Goal: Task Accomplishment & Management: Submit feedback/report problem

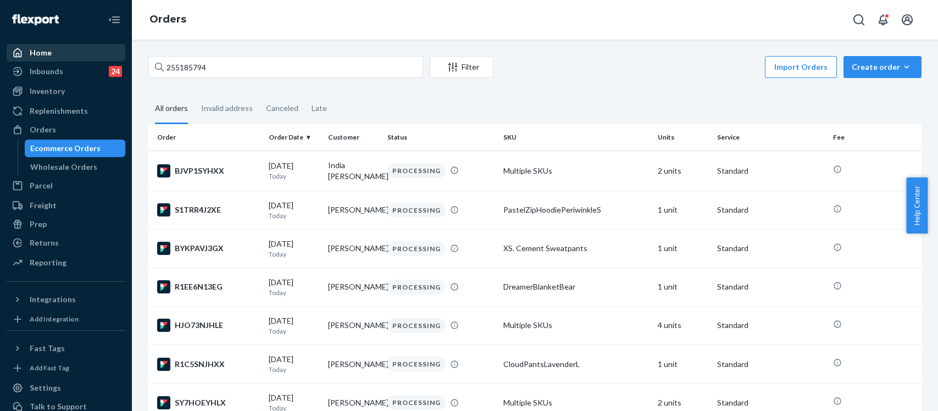
click at [109, 56] on div "Home Inbounds 24 Shipping Plans Problems 24 Inventory Products Replenishments O…" at bounding box center [469, 205] width 938 height 411
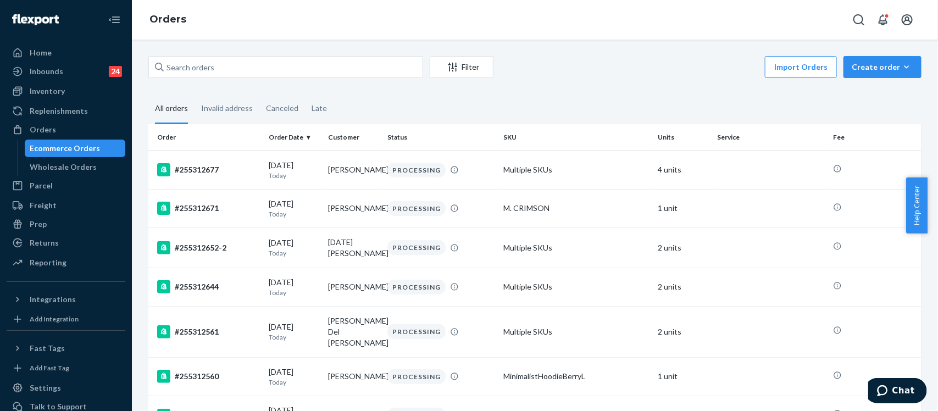
click at [186, 64] on input "text" at bounding box center [285, 67] width 275 height 22
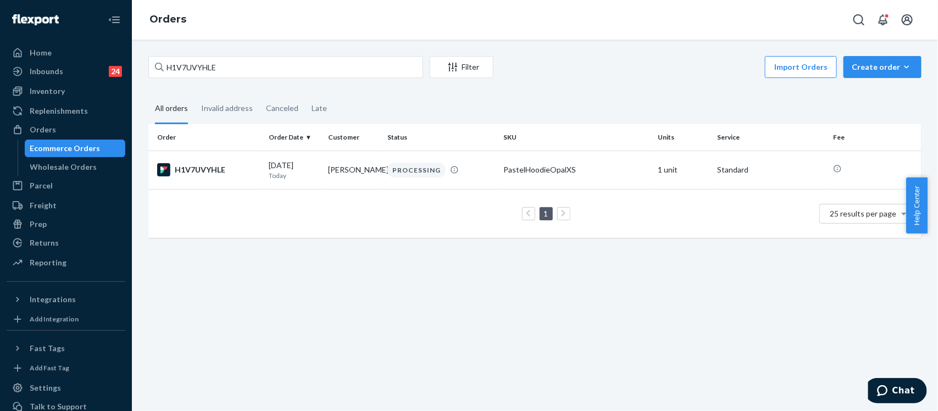
type input "H1V7UVYHLE"
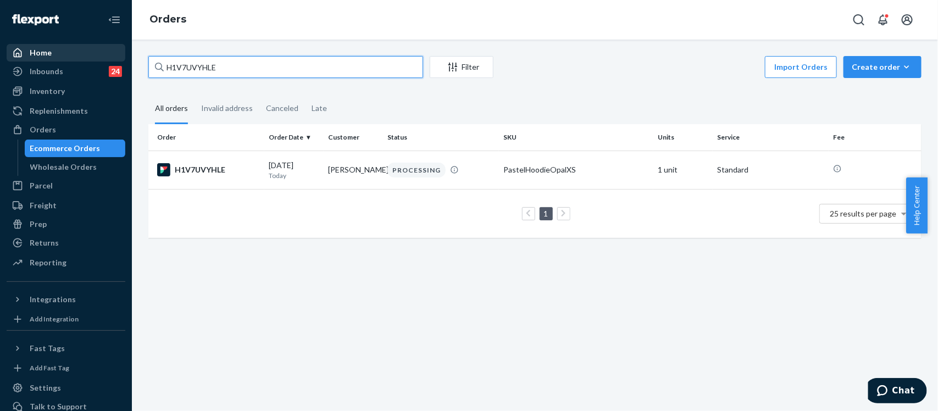
drag, startPoint x: 236, startPoint y: 60, endPoint x: 99, endPoint y: 52, distance: 137.7
click at [104, 61] on div "Home Inbounds 24 Shipping Plans Problems 24 Inventory Products Replenishments O…" at bounding box center [469, 205] width 938 height 411
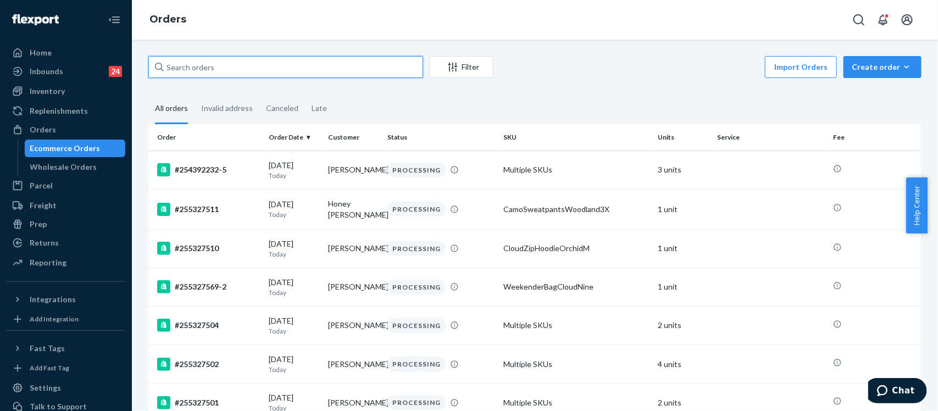
paste input "255209710"
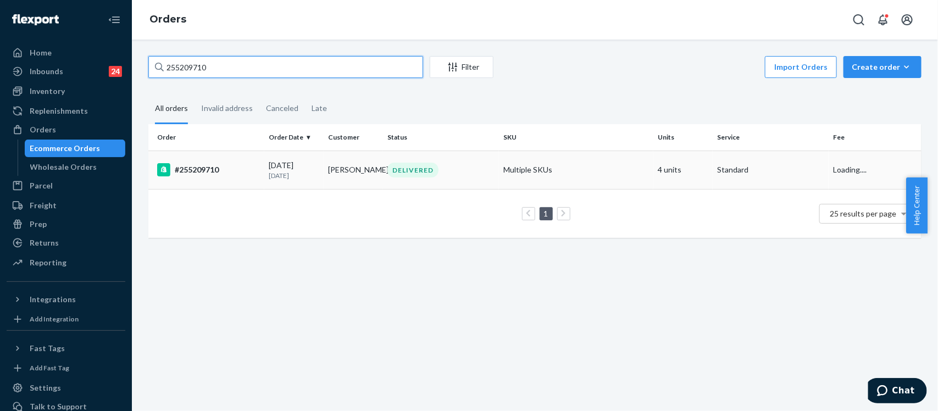
type input "255209710"
click at [211, 169] on div "#255209710" at bounding box center [208, 169] width 103 height 13
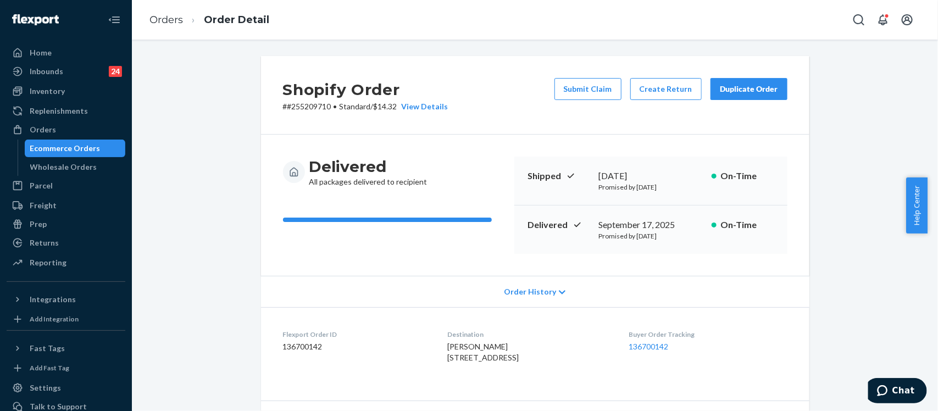
click at [727, 89] on div "Duplicate Order" at bounding box center [749, 89] width 58 height 11
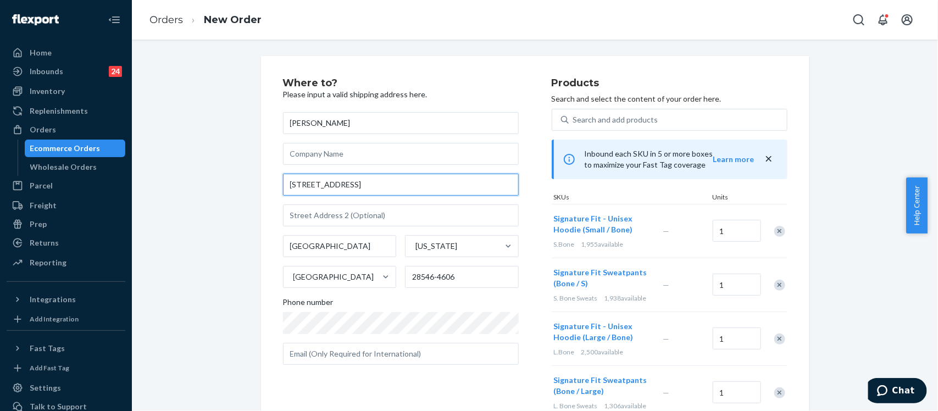
drag, startPoint x: 348, startPoint y: 185, endPoint x: 260, endPoint y: 187, distance: 88.0
click at [261, 187] on div "Where to? Please input a valid shipping address here. [PERSON_NAME] [STREET_ADD…" at bounding box center [535, 328] width 549 height 545
paste input "[STREET_ADDRESS]"
click at [386, 187] on input "[STREET_ADDRESS]" at bounding box center [401, 185] width 236 height 22
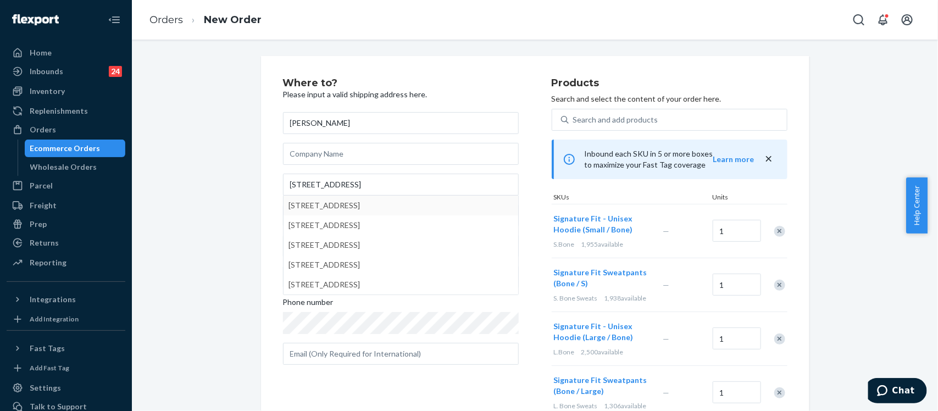
type input "[STREET_ADDRESS]"
type input "2434"
type input "Fairfax"
type input "22031"
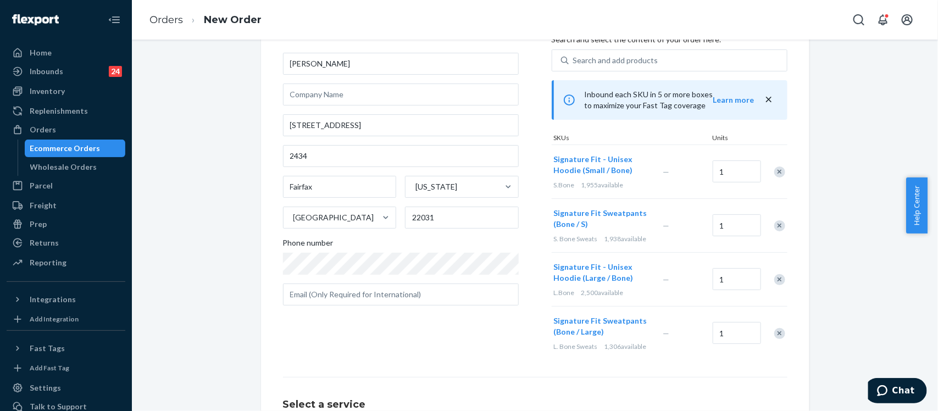
scroll to position [137, 0]
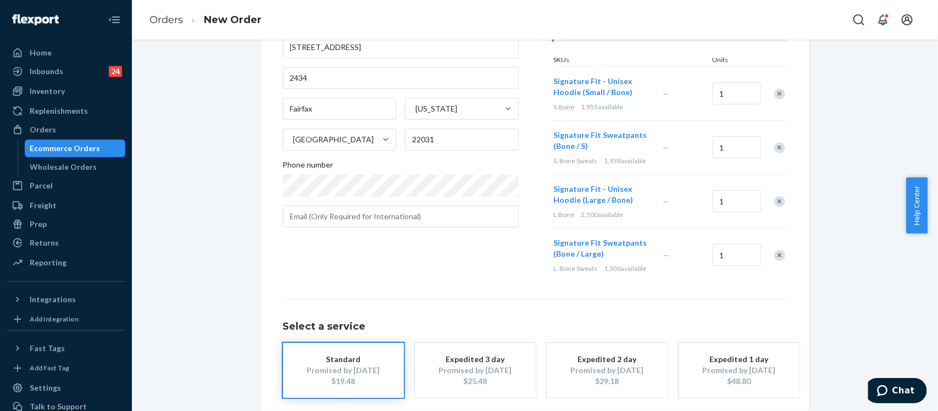
click at [433, 253] on div "Where to? Please input a valid shipping address here. [PERSON_NAME] [STREET_ADD…" at bounding box center [417, 112] width 269 height 342
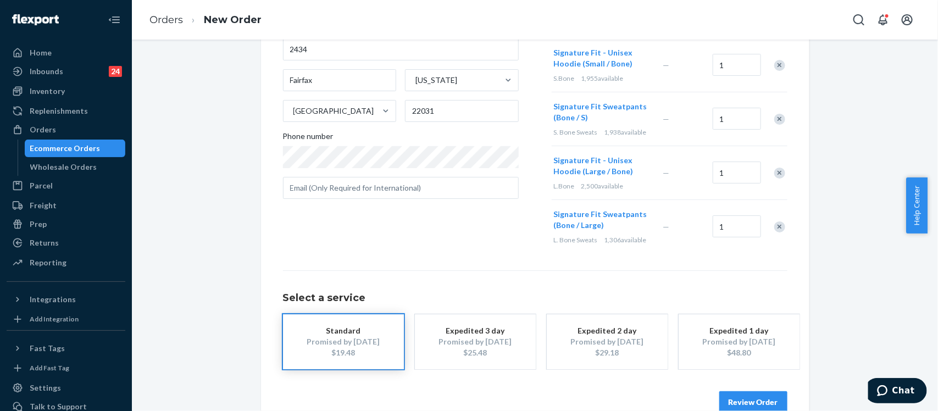
scroll to position [190, 0]
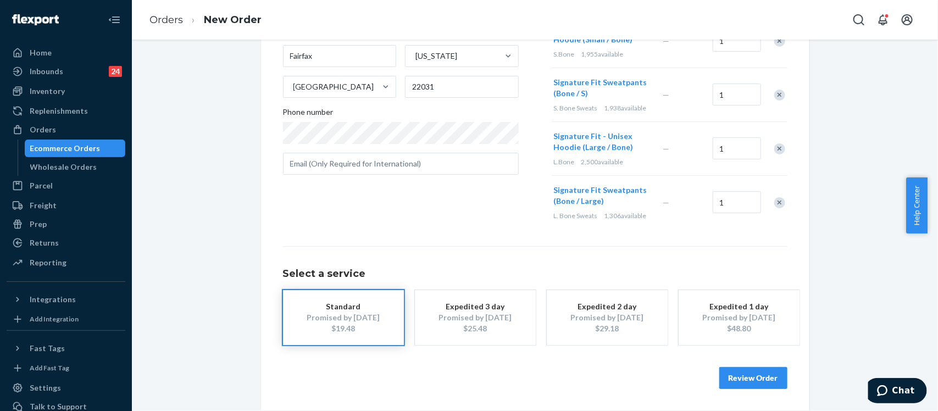
click at [495, 323] on div "Promised by [DATE]" at bounding box center [476, 317] width 88 height 11
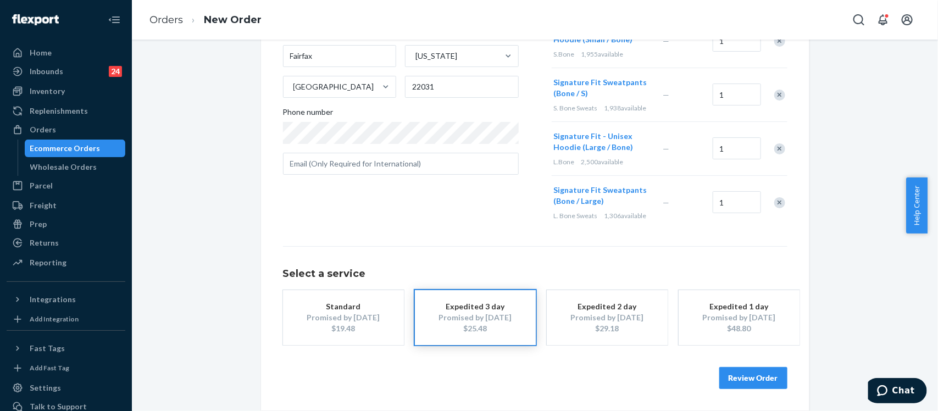
click at [759, 379] on button "Review Order" at bounding box center [754, 378] width 68 height 22
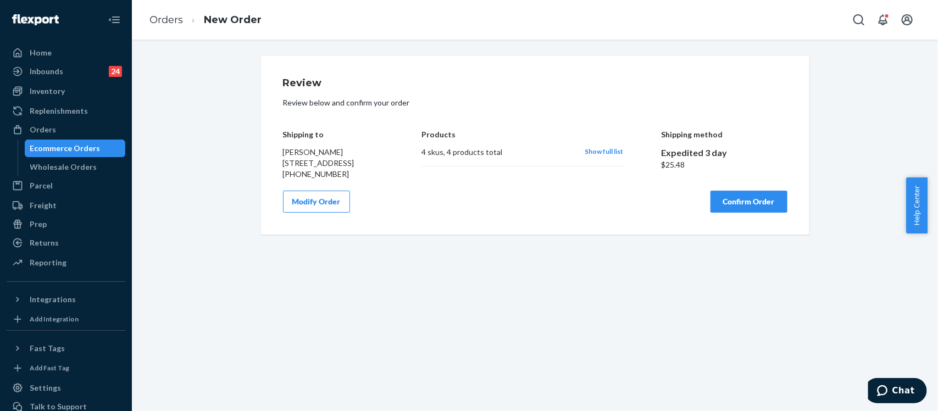
scroll to position [0, 0]
click at [718, 213] on button "Confirm Order" at bounding box center [749, 202] width 77 height 22
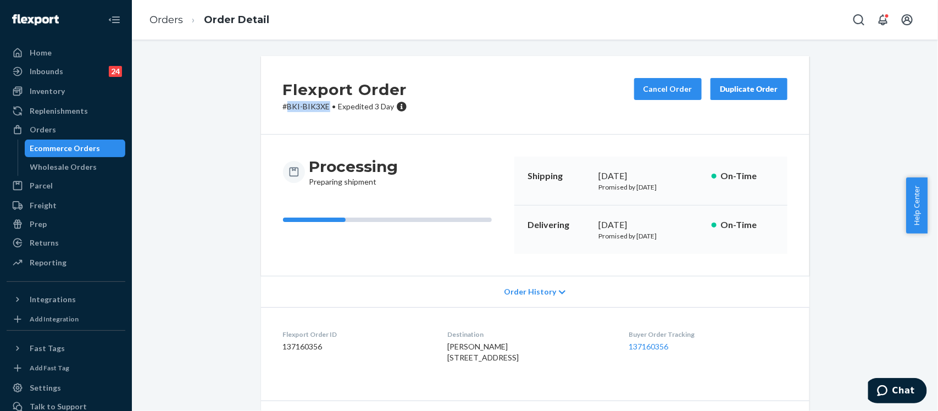
drag, startPoint x: 323, startPoint y: 109, endPoint x: 283, endPoint y: 102, distance: 40.8
click at [283, 102] on p "# BKI-BIK3XE • Expedited 3 Day" at bounding box center [345, 106] width 124 height 11
copy p "BKI-BIK3XE"
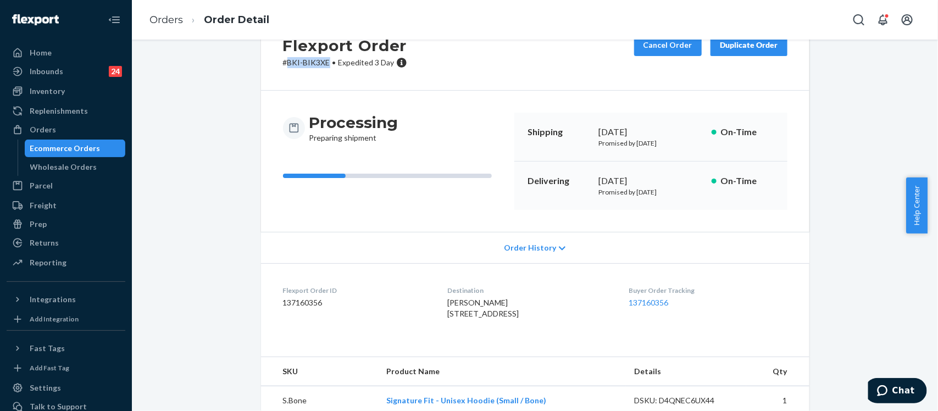
scroll to position [69, 0]
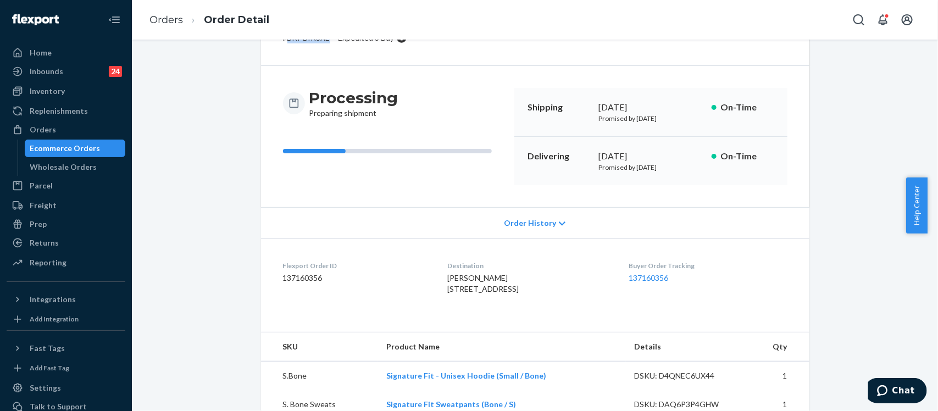
drag, startPoint x: 429, startPoint y: 292, endPoint x: 523, endPoint y: 301, distance: 94.4
click at [523, 301] on dl "Flexport Order ID 137160356 Destination [PERSON_NAME] [STREET_ADDRESS] US Buyer…" at bounding box center [535, 280] width 549 height 82
copy span "[STREET_ADDRESS]"
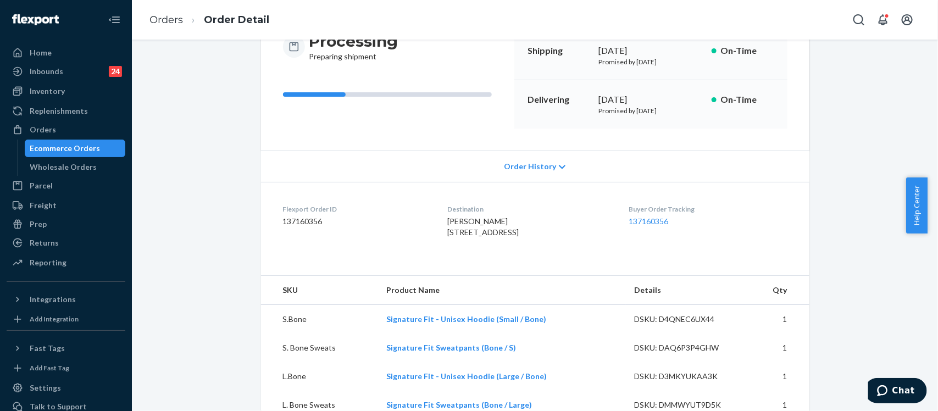
scroll to position [169, 0]
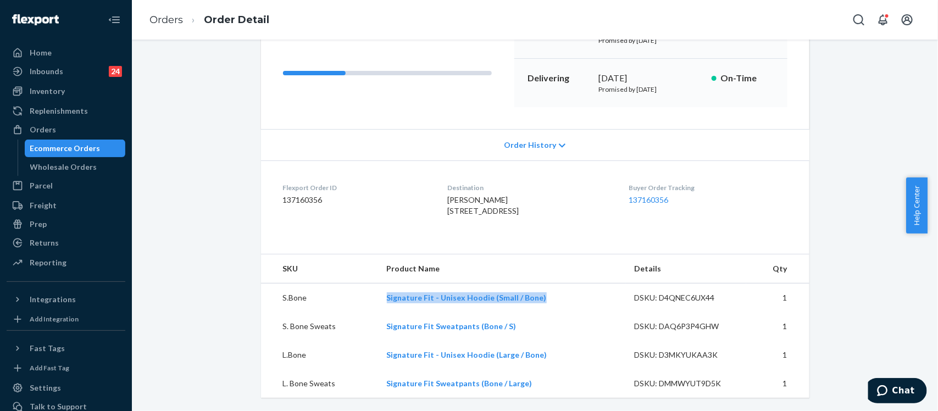
drag, startPoint x: 536, startPoint y: 297, endPoint x: 380, endPoint y: 297, distance: 155.6
click at [380, 297] on td "Signature Fit - Unisex Hoodie (Small / Bone)" at bounding box center [502, 298] width 248 height 29
copy link "Signature Fit - Unisex Hoodie (Small / Bone)"
drag, startPoint x: 512, startPoint y: 333, endPoint x: 383, endPoint y: 333, distance: 128.6
click at [383, 333] on td "Signature Fit Sweatpants (Bone / S)" at bounding box center [502, 326] width 248 height 29
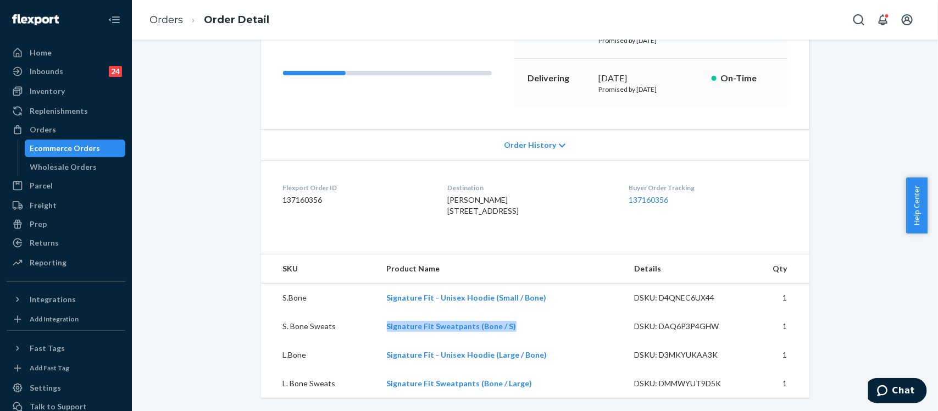
copy link "Signature Fit Sweatpants (Bone / S)"
drag, startPoint x: 536, startPoint y: 356, endPoint x: 381, endPoint y: 355, distance: 155.0
click at [381, 355] on td "Signature Fit - Unisex Hoodie (Large / Bone)" at bounding box center [502, 355] width 248 height 29
copy link "Signature Fit - Unisex Hoodie (Large / Bone)"
drag, startPoint x: 525, startPoint y: 386, endPoint x: 379, endPoint y: 388, distance: 145.7
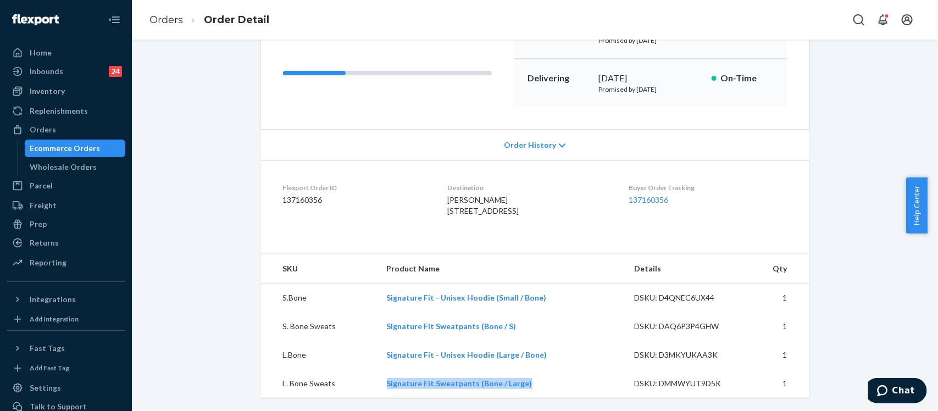
click at [379, 388] on td "Signature Fit Sweatpants (Bone / Large)" at bounding box center [502, 383] width 248 height 29
copy link "Signature Fit Sweatpants (Bone / Large)"
click at [168, 24] on link "Orders" at bounding box center [167, 20] width 34 height 12
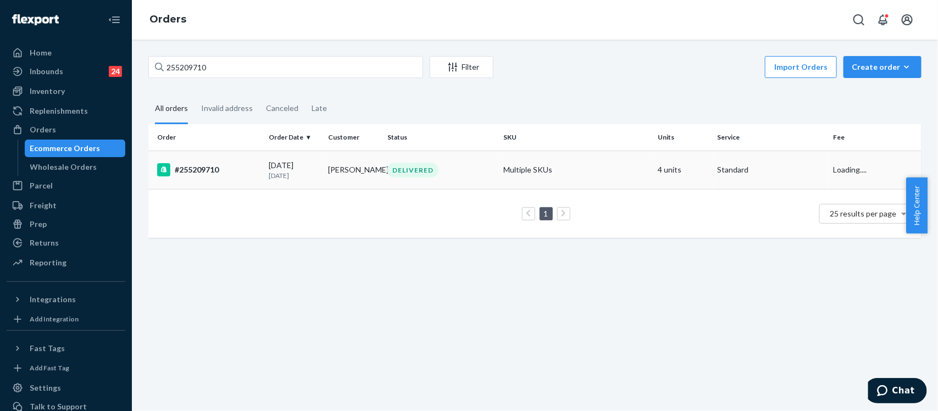
click at [213, 167] on div "#255209710" at bounding box center [208, 169] width 103 height 13
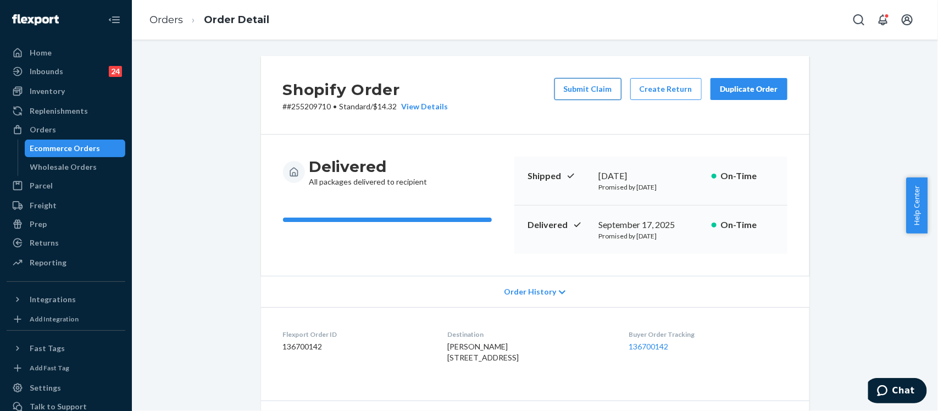
click at [600, 89] on button "Submit Claim" at bounding box center [588, 89] width 67 height 22
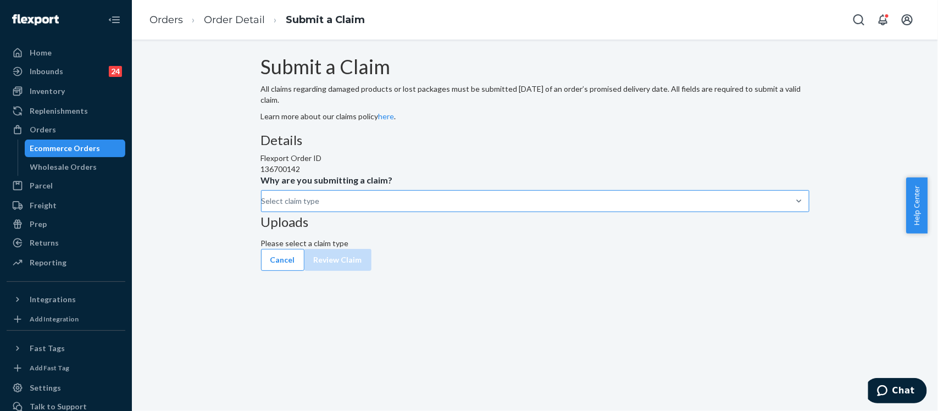
click at [263, 208] on div "Select claim type" at bounding box center [262, 201] width 1 height 13
click at [263, 207] on input "Why are you submitting a claim? Select claim type" at bounding box center [262, 201] width 1 height 11
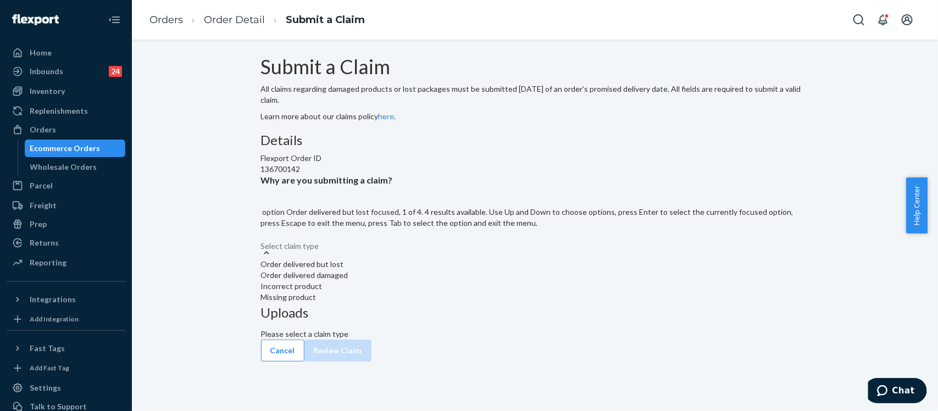
click at [436, 270] on div "Order delivered but lost" at bounding box center [535, 264] width 549 height 11
click at [262, 246] on input "Why are you submitting a claim? option Order delivered but lost focused, 1 of 4…" at bounding box center [261, 240] width 1 height 11
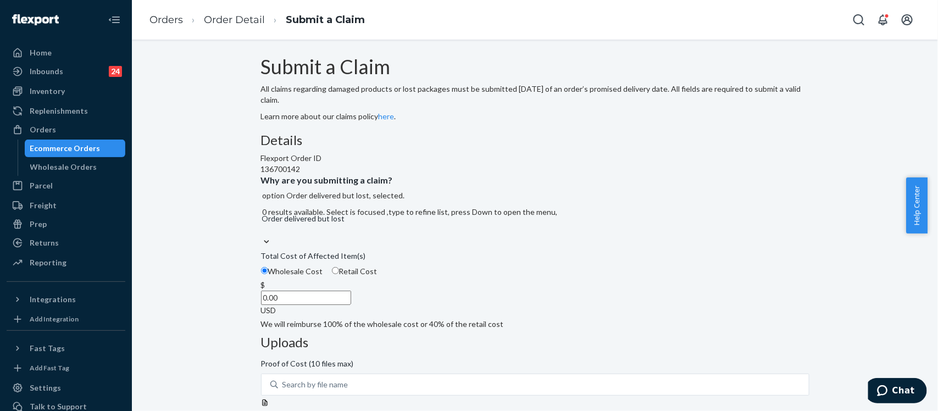
click at [351, 305] on input "0.00" at bounding box center [306, 298] width 90 height 14
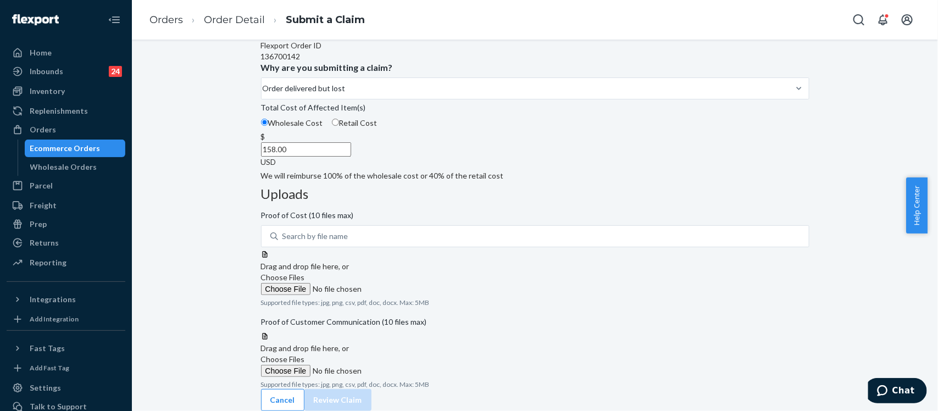
scroll to position [146, 0]
type input "158.00"
click at [305, 273] on span "Choose Files" at bounding box center [283, 277] width 44 height 9
click at [411, 283] on input "Choose Files" at bounding box center [336, 289] width 150 height 12
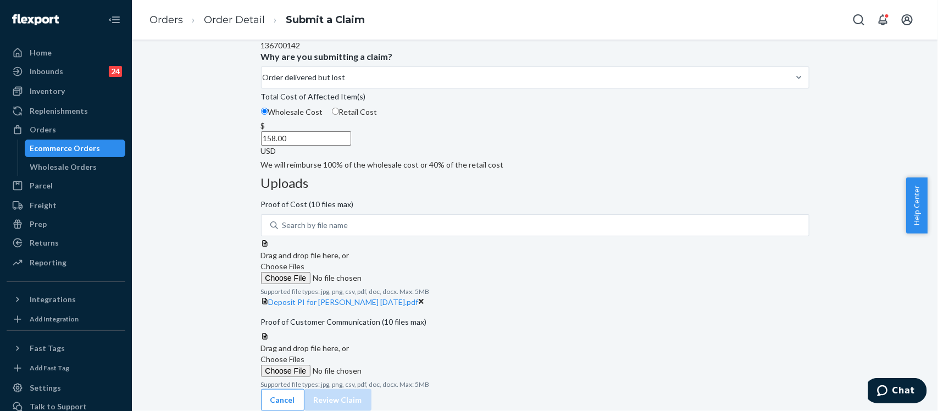
click at [411, 354] on label "Choose Files" at bounding box center [336, 365] width 150 height 23
click at [411, 365] on input "Choose Files" at bounding box center [336, 371] width 150 height 12
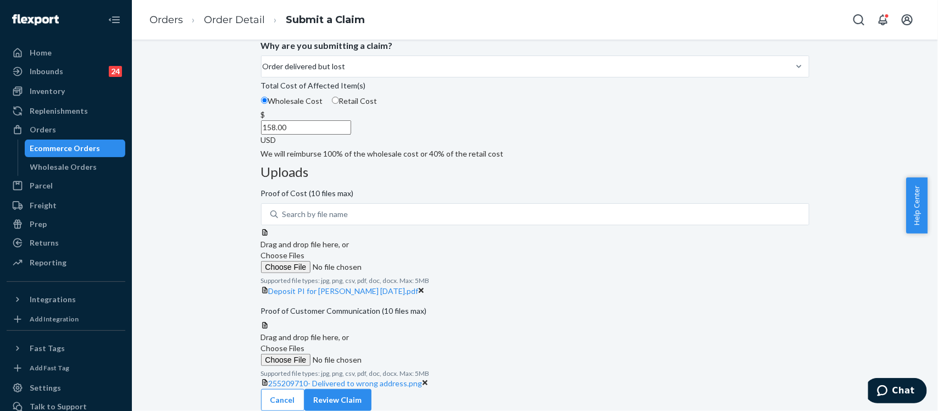
scroll to position [214, 0]
click at [305, 344] on span "Choose Files" at bounding box center [283, 348] width 44 height 9
click at [411, 354] on input "Choose Files" at bounding box center [336, 360] width 150 height 12
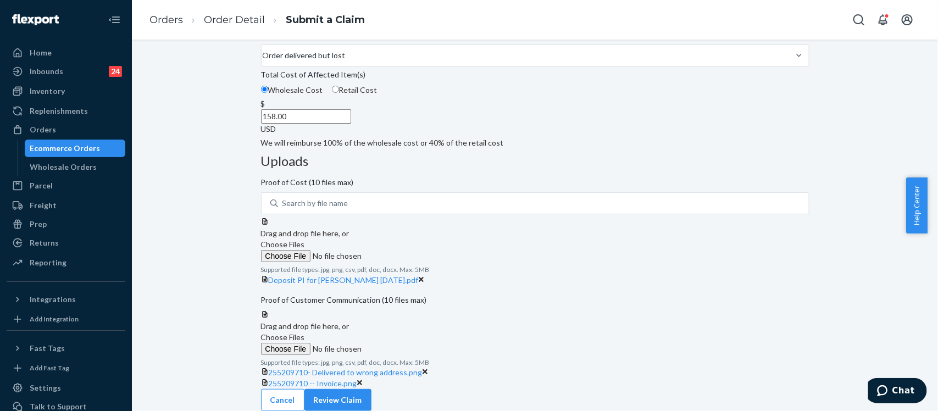
scroll to position [275, 0]
click at [372, 393] on button "Review Claim" at bounding box center [338, 400] width 67 height 22
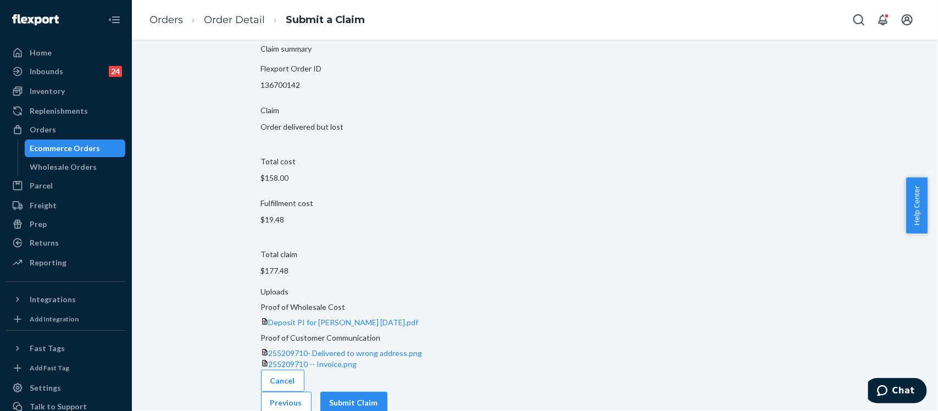
scroll to position [51, 0]
click at [388, 390] on button "Submit Claim" at bounding box center [353, 400] width 67 height 22
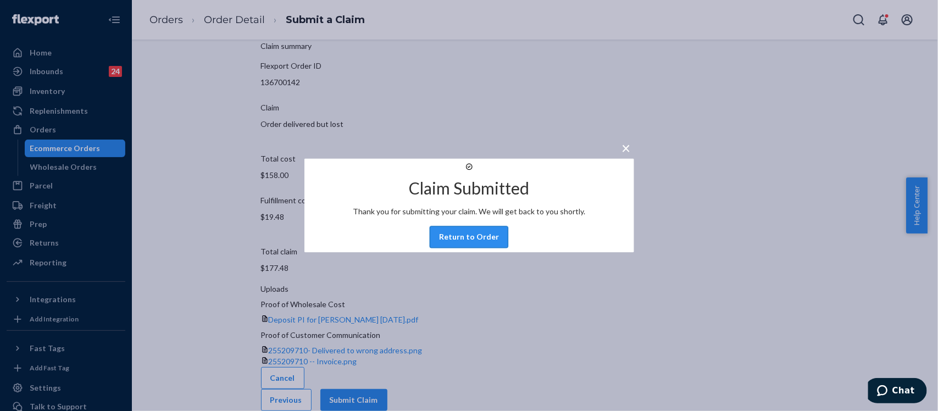
click at [481, 246] on button "Return to Order" at bounding box center [469, 237] width 79 height 22
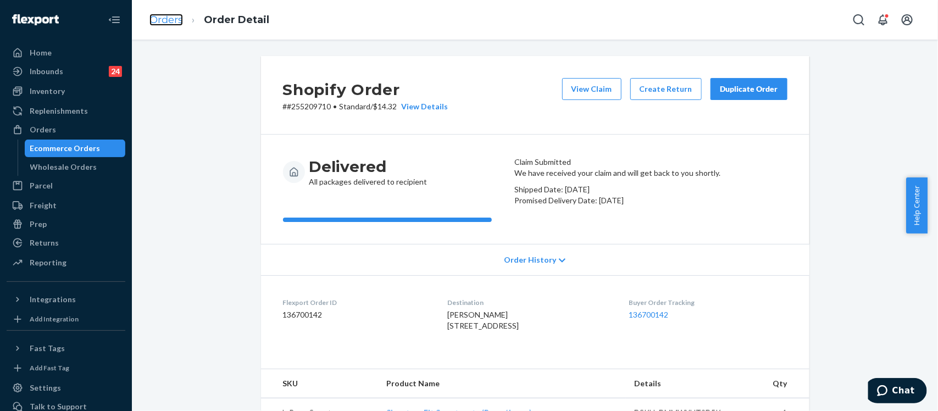
click at [161, 23] on link "Orders" at bounding box center [167, 20] width 34 height 12
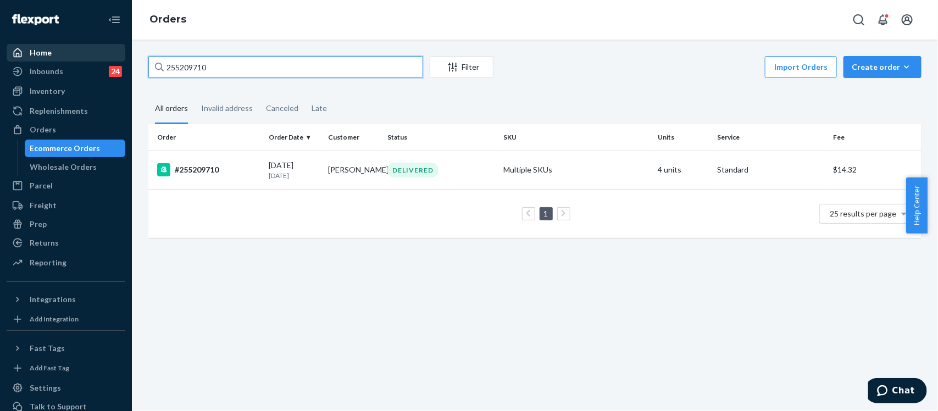
drag, startPoint x: 245, startPoint y: 68, endPoint x: 92, endPoint y: 45, distance: 154.5
click at [105, 60] on div "Home Inbounds 24 Shipping Plans Problems 24 Inventory Products Replenishments O…" at bounding box center [469, 205] width 938 height 411
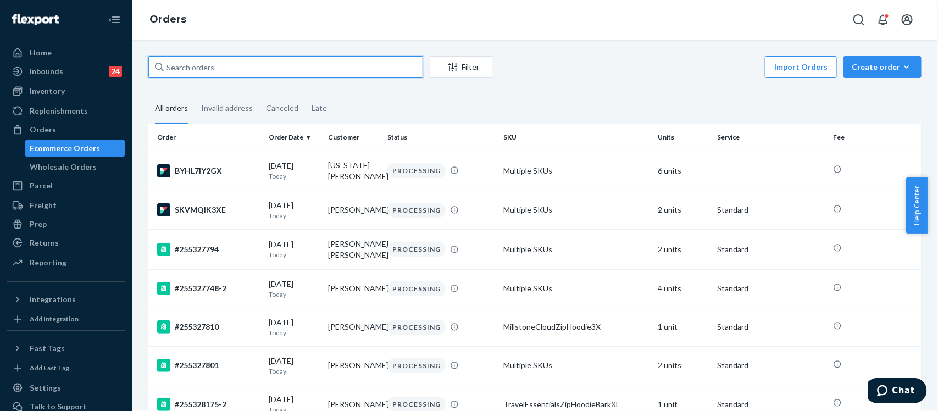
click at [202, 64] on input "text" at bounding box center [285, 67] width 275 height 22
paste input "255198193"
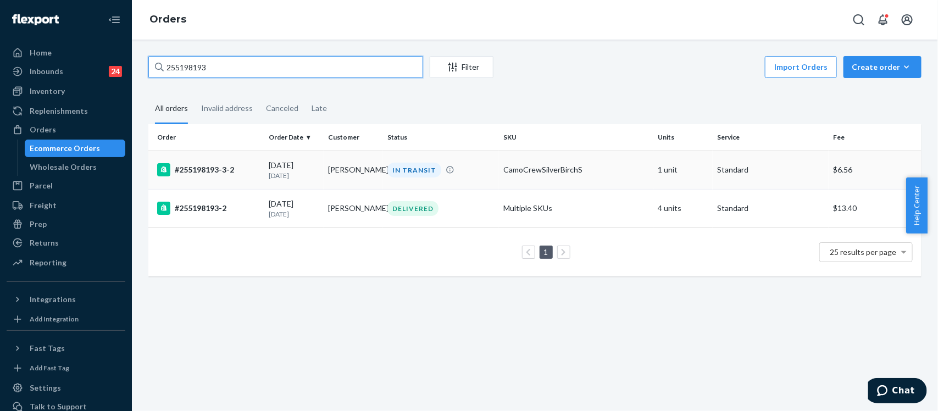
type input "255198193"
click at [189, 167] on div "#255198193-3-2" at bounding box center [208, 169] width 103 height 13
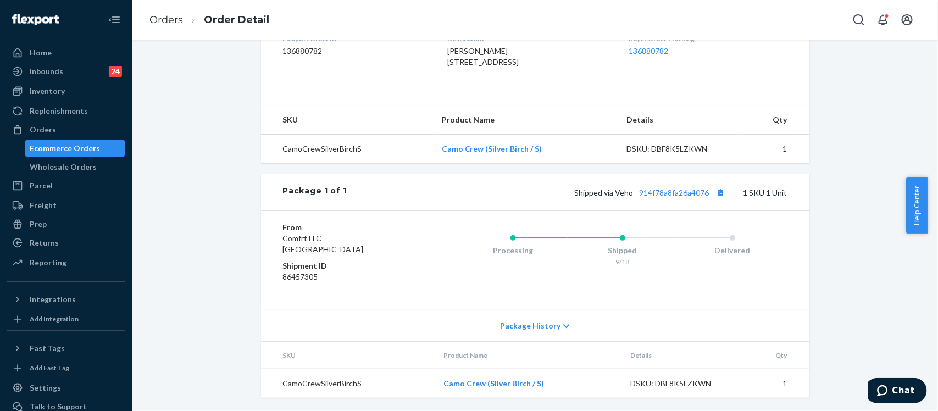
scroll to position [319, 0]
click at [659, 193] on link "914f78a8fa26a4076" at bounding box center [675, 192] width 70 height 9
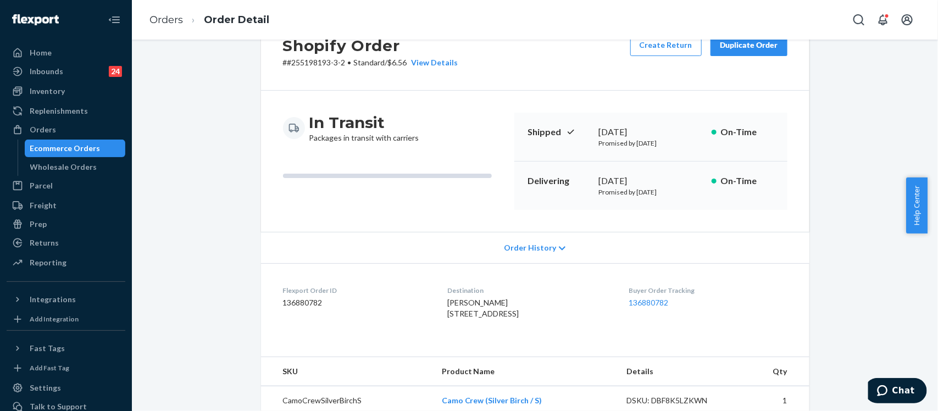
scroll to position [0, 0]
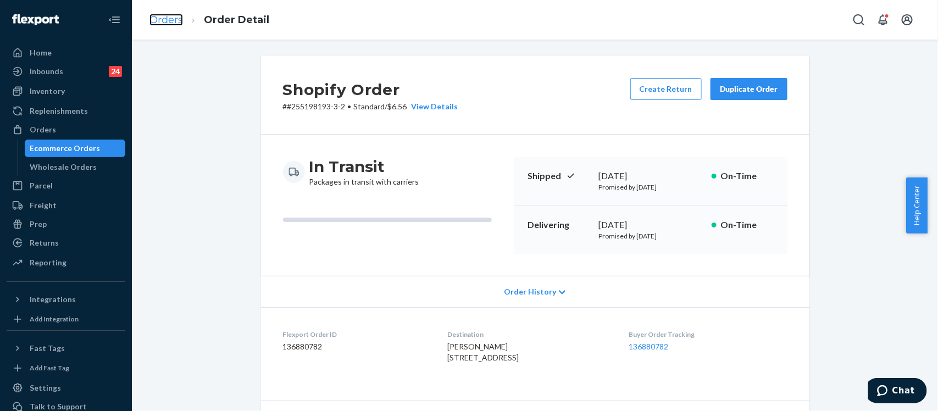
click at [162, 19] on link "Orders" at bounding box center [167, 20] width 34 height 12
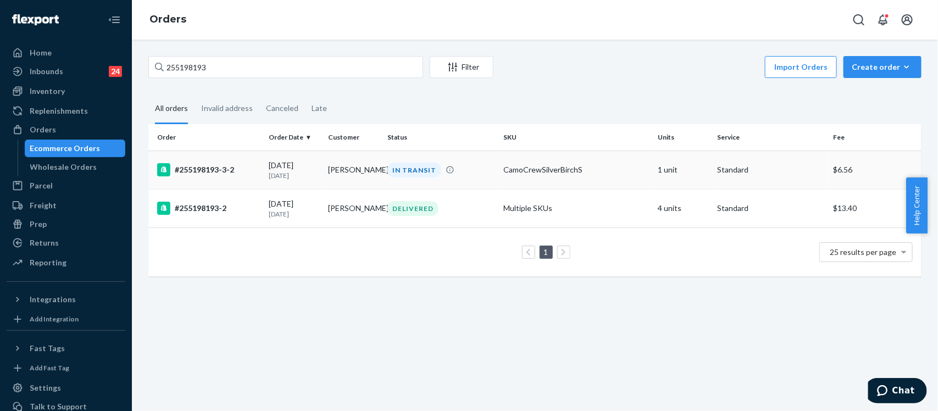
click at [221, 169] on div "#255198193-3-2" at bounding box center [208, 169] width 103 height 13
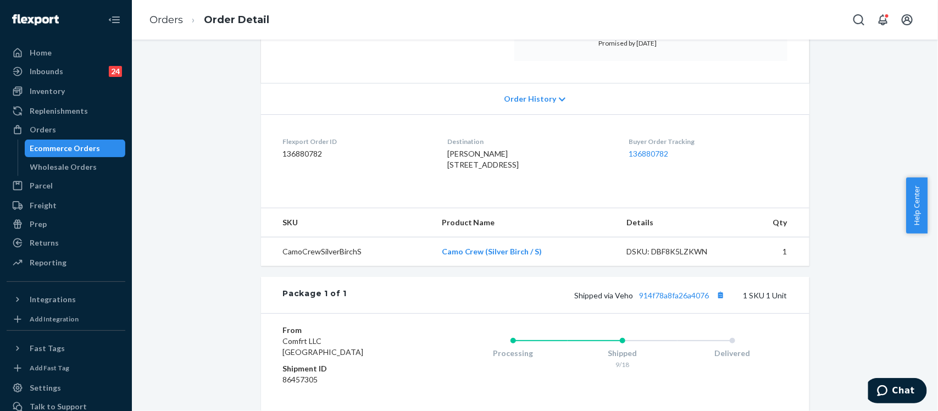
scroll to position [206, 0]
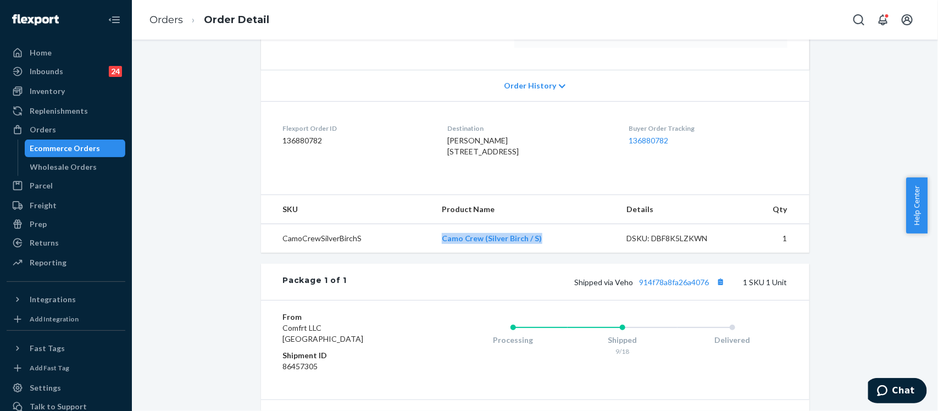
drag, startPoint x: 539, startPoint y: 264, endPoint x: 439, endPoint y: 264, distance: 100.6
click at [439, 253] on td "Camo Crew (Silver Birch / S)" at bounding box center [525, 238] width 185 height 29
copy link "Camo Crew (Silver Birch / S)"
drag, startPoint x: 707, startPoint y: 307, endPoint x: 633, endPoint y: 312, distance: 73.8
click at [633, 300] on div "Package 1 of 1 Shipped via Veho 914f78a8fa26a4076 1 SKU 1 Unit" at bounding box center [535, 282] width 549 height 36
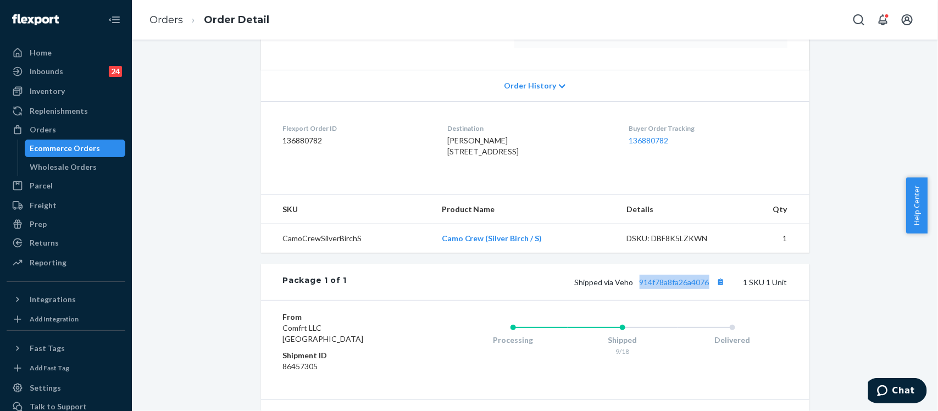
copy link "914f78a8fa26a4076"
click at [49, 125] on div "Orders" at bounding box center [43, 129] width 26 height 11
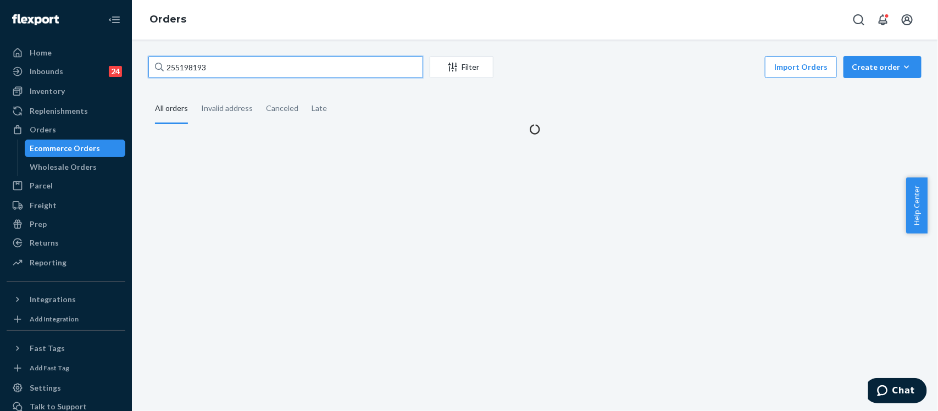
drag, startPoint x: 221, startPoint y: 71, endPoint x: 122, endPoint y: 62, distance: 99.4
click at [122, 62] on div "Home Inbounds 24 Shipping Plans Problems 24 Inventory Products Replenishments O…" at bounding box center [469, 205] width 938 height 411
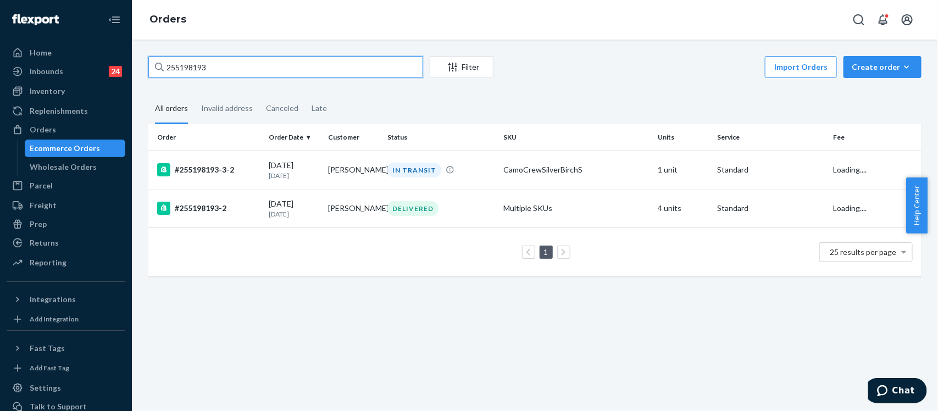
paste input "237952"
type input "255237952"
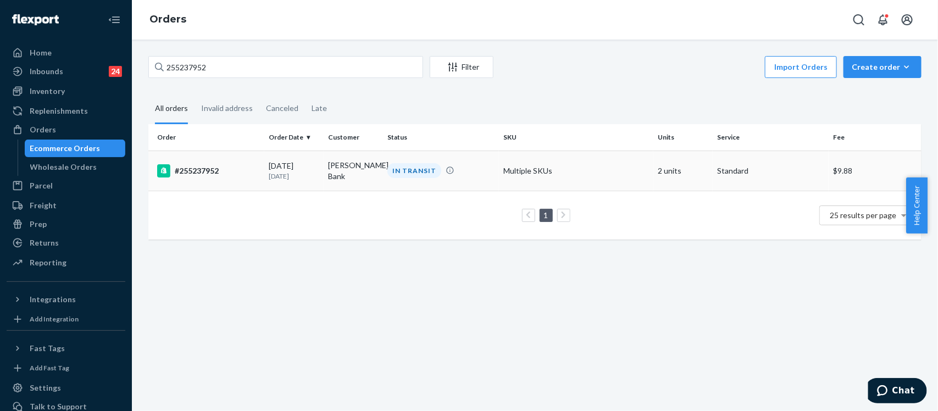
click at [196, 169] on div "#255237952" at bounding box center [208, 170] width 103 height 13
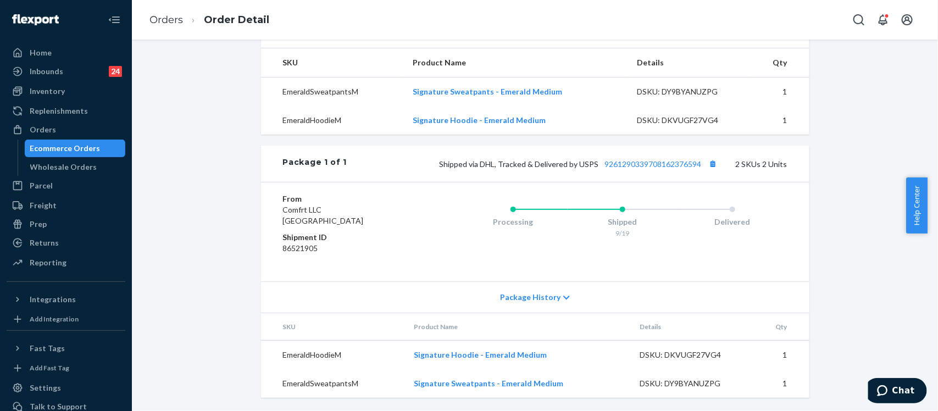
scroll to position [375, 0]
click at [694, 165] on link "9261290339708162376594" at bounding box center [653, 163] width 97 height 9
drag, startPoint x: 700, startPoint y: 166, endPoint x: 600, endPoint y: 166, distance: 100.0
click at [600, 166] on span "Shipped via DHL, Tracked & Delivered by USPS 9261290339708162376594" at bounding box center [580, 163] width 281 height 9
copy link "9261290339708162376594"
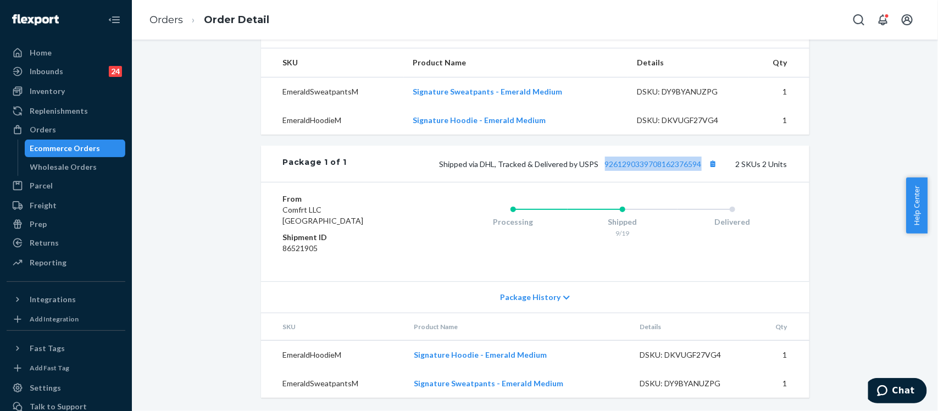
copy link "9261290339708162376594"
click at [51, 130] on div "Orders" at bounding box center [43, 129] width 26 height 11
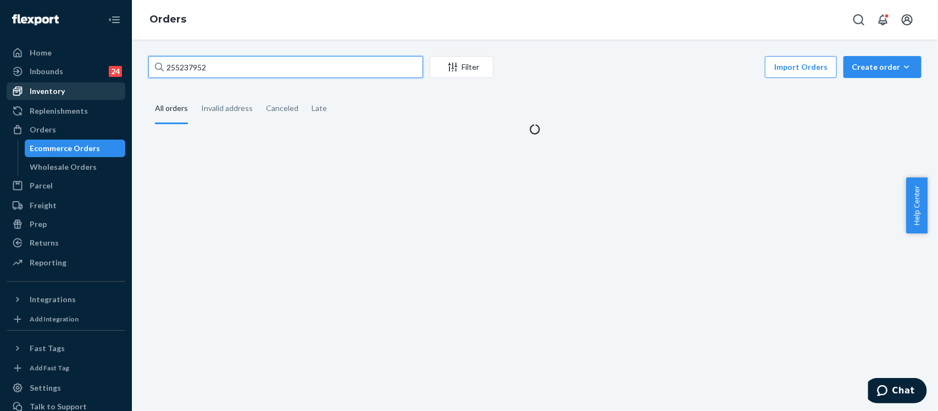
drag, startPoint x: 218, startPoint y: 67, endPoint x: 100, endPoint y: 86, distance: 119.2
click at [100, 86] on div "Home Inbounds 24 Shipping Plans Problems 24 Inventory Products Replenishments O…" at bounding box center [469, 205] width 938 height 411
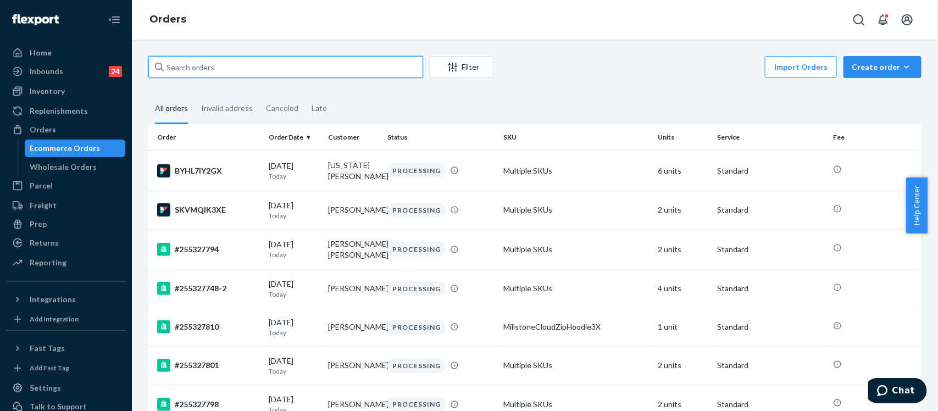
paste input "255151462"
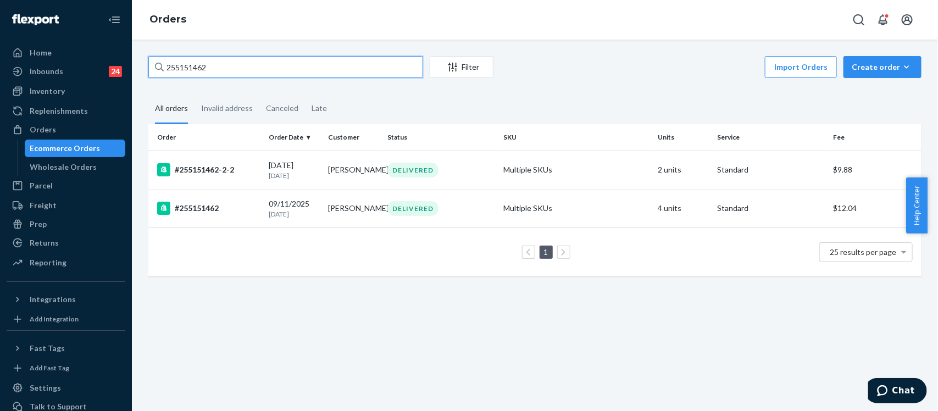
type input "255151462"
click at [198, 213] on div "#255151462" at bounding box center [208, 208] width 103 height 13
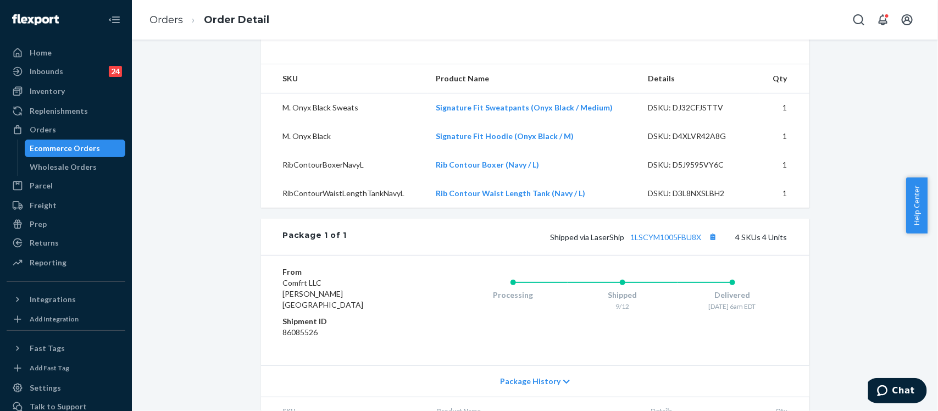
scroll to position [344, 0]
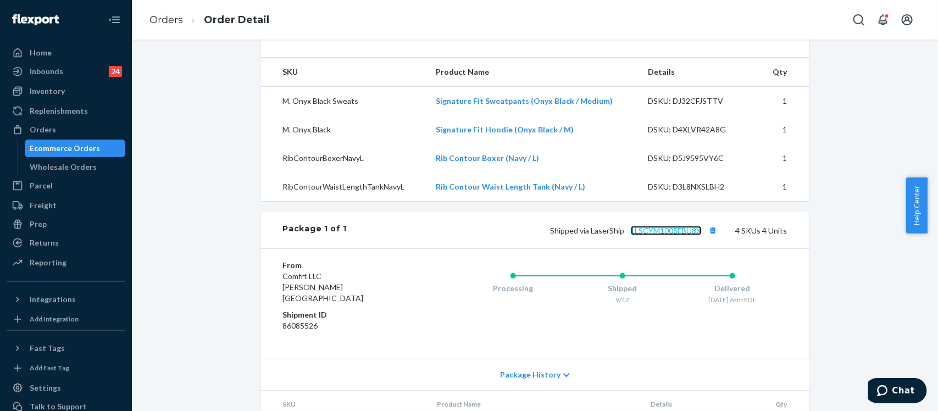
click at [656, 235] on link "1LSCYM1005FBU8X" at bounding box center [666, 230] width 71 height 9
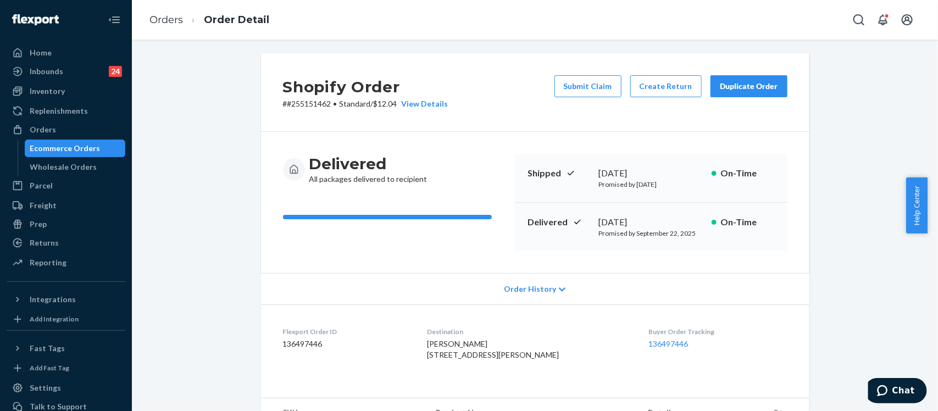
scroll to position [0, 0]
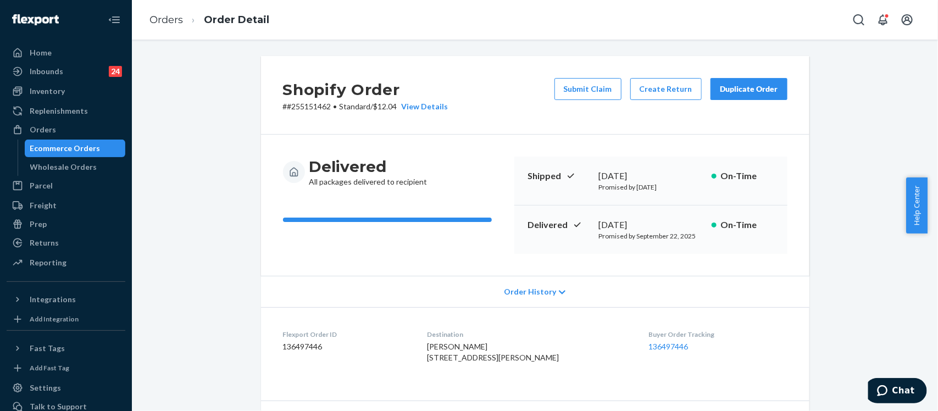
drag, startPoint x: 432, startPoint y: 361, endPoint x: 501, endPoint y: 369, distance: 69.8
click at [501, 369] on dl "Flexport Order ID 136497446 Destination [PERSON_NAME] [STREET_ADDRESS][PERSON_N…" at bounding box center [535, 348] width 549 height 82
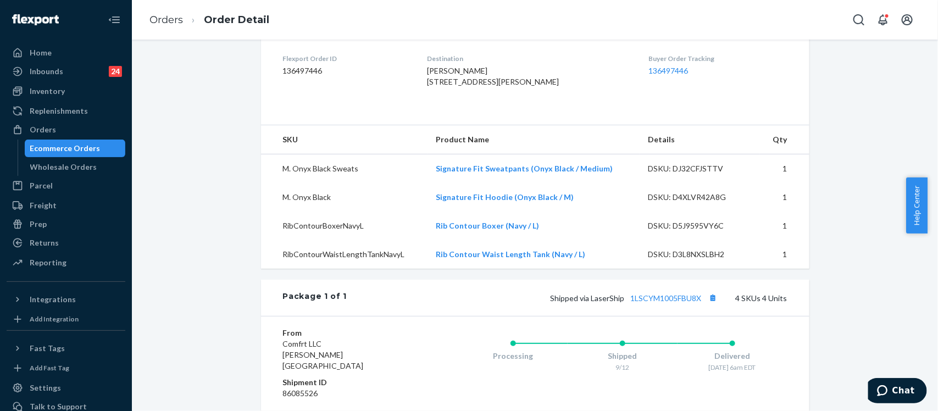
scroll to position [275, 0]
drag, startPoint x: 609, startPoint y: 190, endPoint x: 435, endPoint y: 196, distance: 174.4
click at [435, 185] on td "Signature Fit Sweatpants (Onyx Black / Medium)" at bounding box center [534, 170] width 212 height 29
drag, startPoint x: 701, startPoint y: 323, endPoint x: 628, endPoint y: 325, distance: 73.2
click at [628, 304] on span "Shipped via LaserShip 1LSCYM1005FBU8X" at bounding box center [636, 299] width 170 height 9
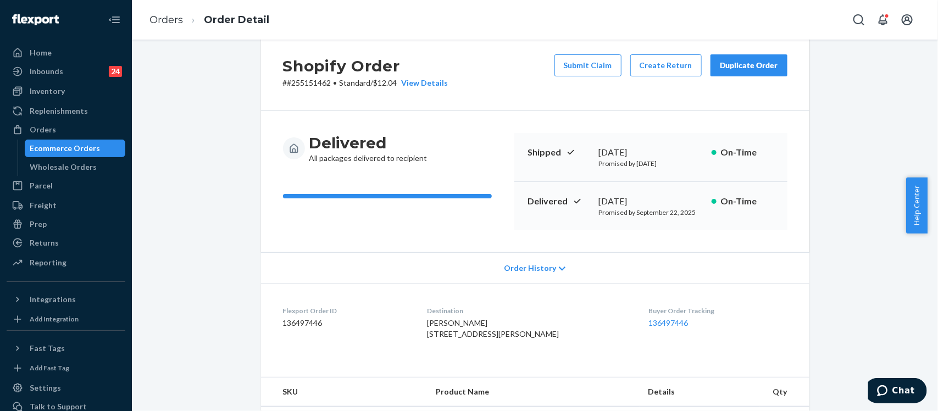
scroll to position [0, 0]
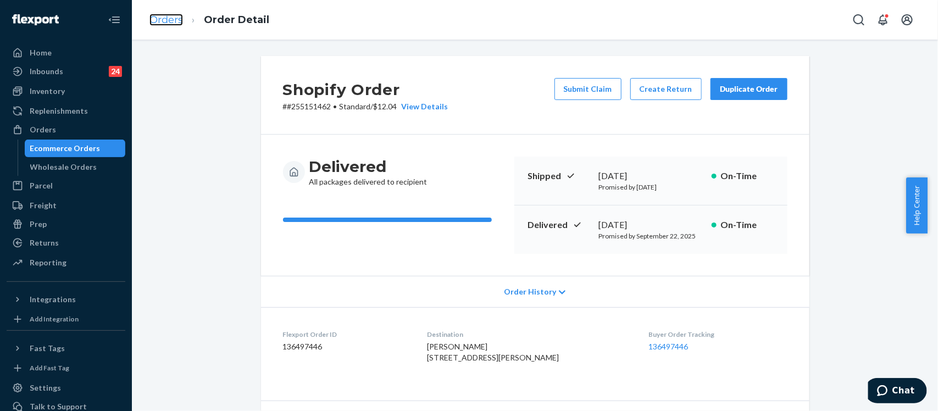
click at [165, 18] on link "Orders" at bounding box center [167, 20] width 34 height 12
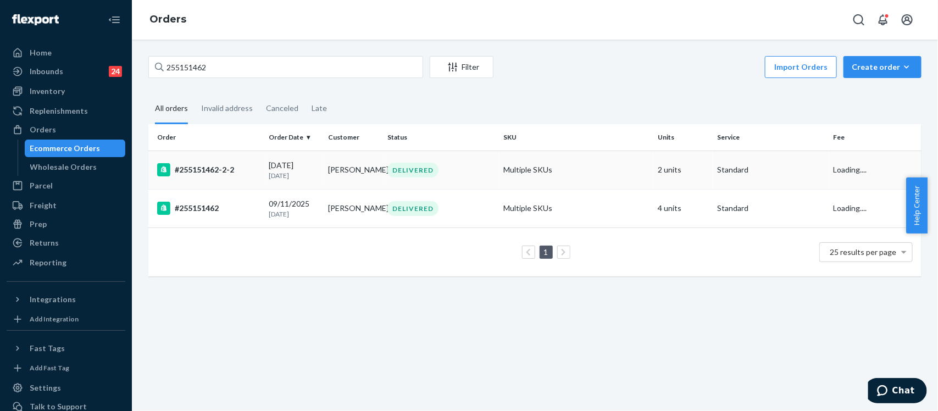
click at [210, 174] on div "#255151462-2-2" at bounding box center [208, 169] width 103 height 13
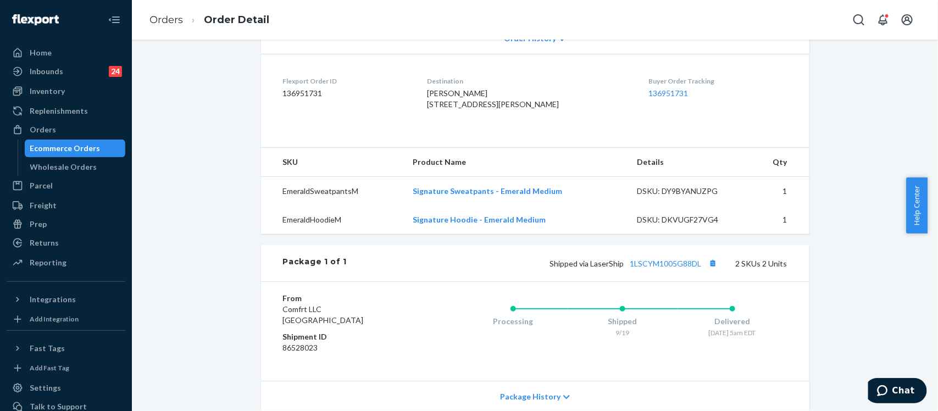
scroll to position [275, 0]
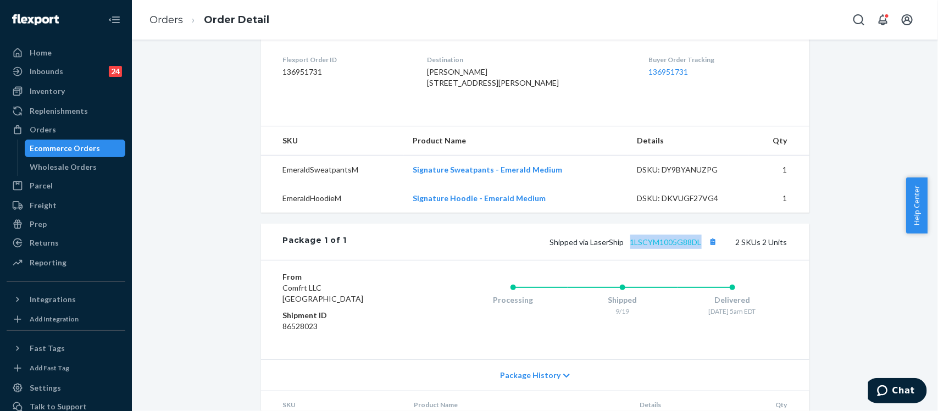
drag, startPoint x: 699, startPoint y: 264, endPoint x: 627, endPoint y: 267, distance: 72.1
click at [627, 247] on span "Shipped via LaserShip 1LSCYM1005G88DL" at bounding box center [635, 241] width 170 height 9
click at [660, 247] on link "1LSCYM1005G88DL" at bounding box center [666, 241] width 71 height 9
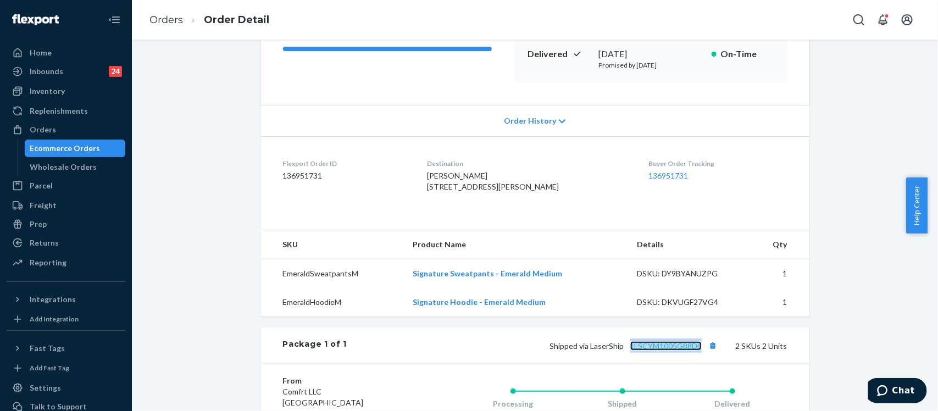
scroll to position [169, 0]
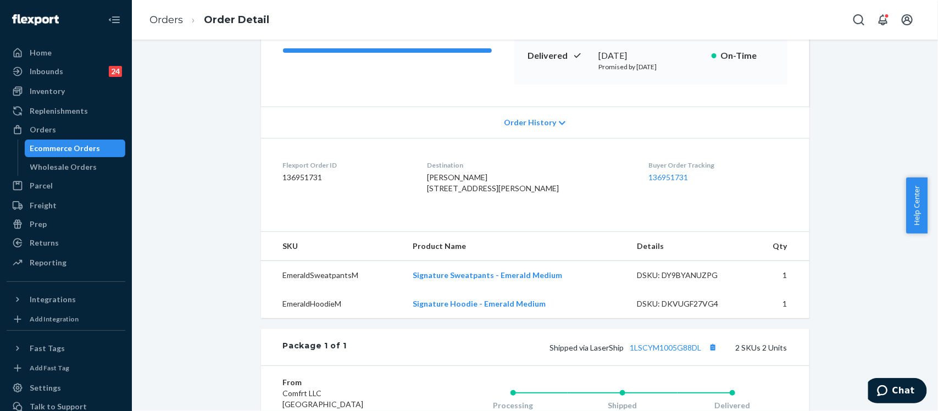
click at [168, 26] on li "Orders" at bounding box center [167, 20] width 34 height 14
click at [165, 18] on link "Orders" at bounding box center [167, 20] width 34 height 12
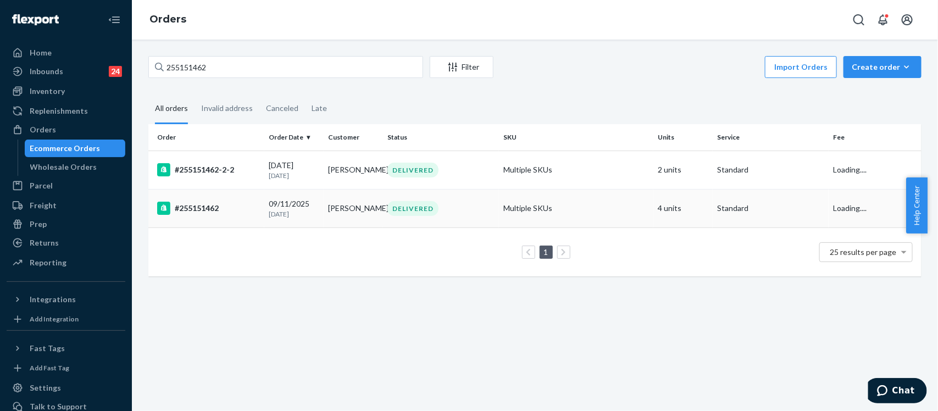
click at [195, 212] on div "#255151462" at bounding box center [208, 208] width 103 height 13
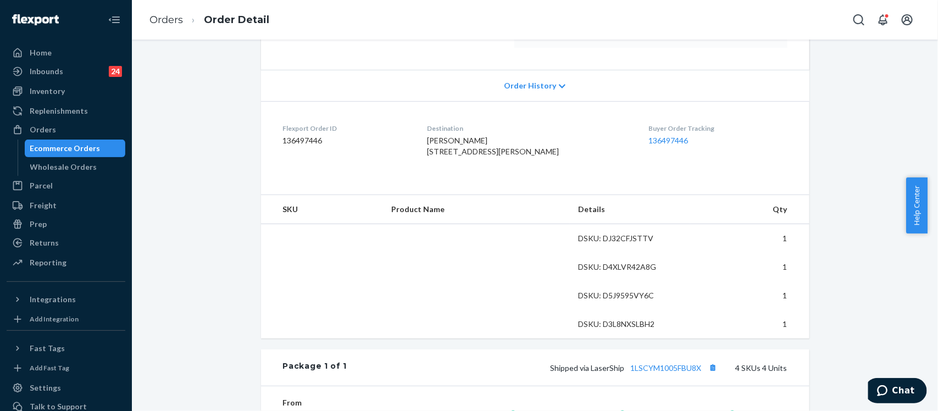
scroll to position [275, 0]
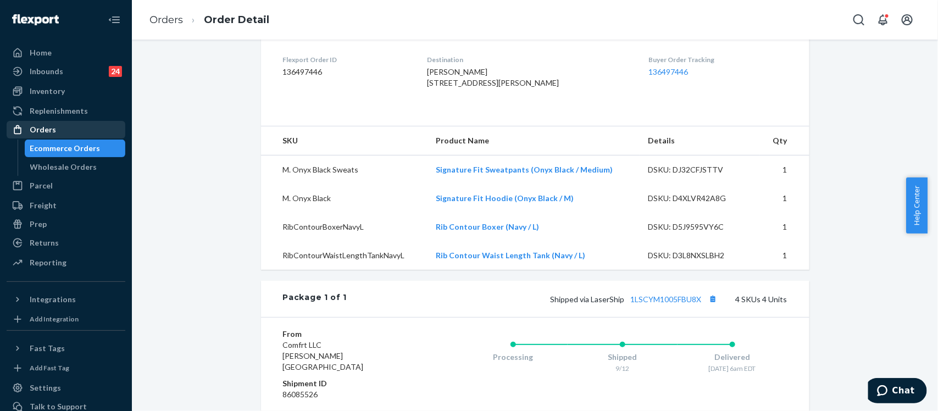
click at [48, 129] on div "Orders" at bounding box center [43, 129] width 26 height 11
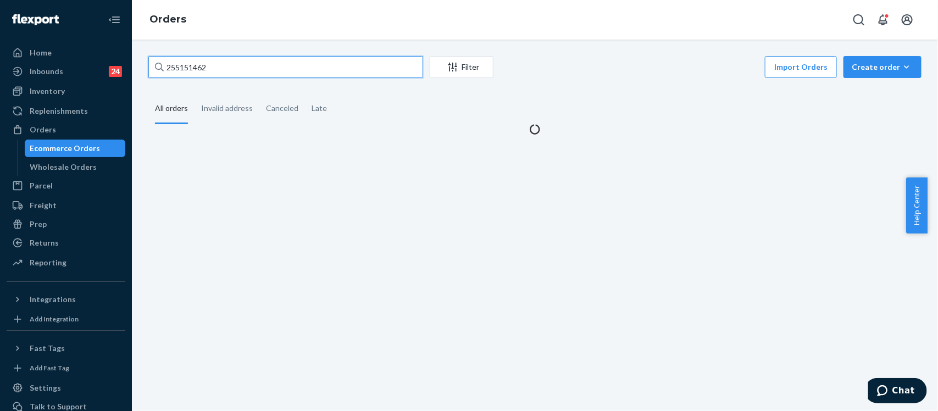
drag, startPoint x: 217, startPoint y: 68, endPoint x: 119, endPoint y: 70, distance: 98.4
click at [119, 70] on div "Home Inbounds 24 Shipping Plans Problems 24 Inventory Products Replenishments O…" at bounding box center [469, 205] width 938 height 411
paste input "IHDUAIND5"
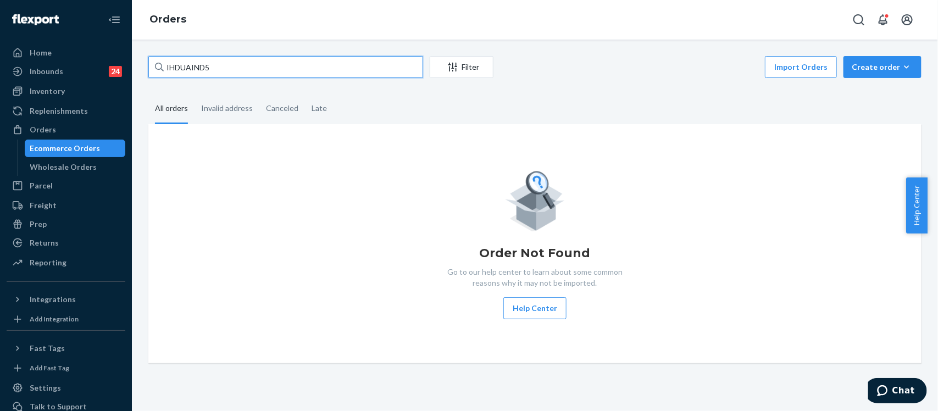
type input "IHDUAIND5"
drag, startPoint x: 228, startPoint y: 64, endPoint x: 119, endPoint y: 68, distance: 109.4
click at [127, 68] on div "Home Inbounds 24 Shipping Plans Problems 24 Inventory Products Replenishments O…" at bounding box center [469, 205] width 938 height 411
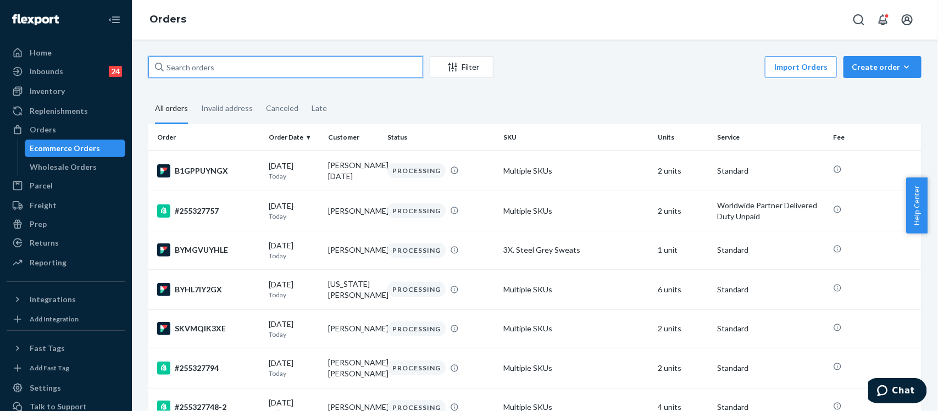
click at [213, 75] on input "text" at bounding box center [285, 67] width 275 height 22
paste input "255328760"
type input "255328760"
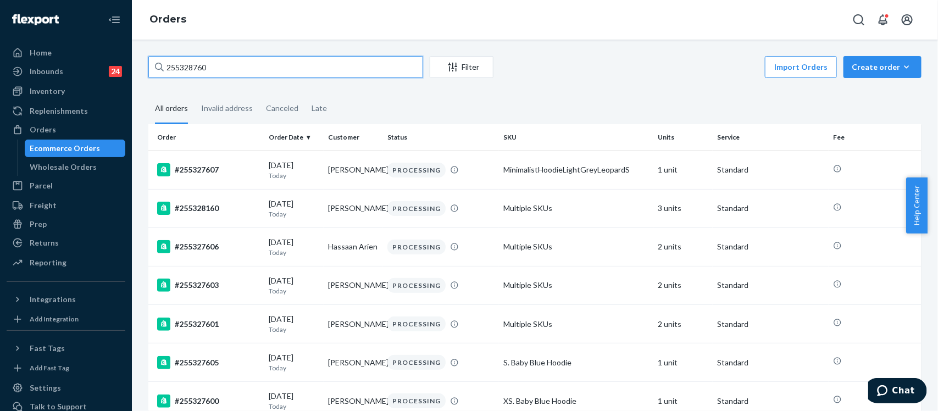
drag, startPoint x: 209, startPoint y: 73, endPoint x: 65, endPoint y: 33, distance: 149.4
click at [74, 37] on div "Home Inbounds 24 Shipping Plans Problems 24 Inventory Products Replenishments O…" at bounding box center [469, 205] width 938 height 411
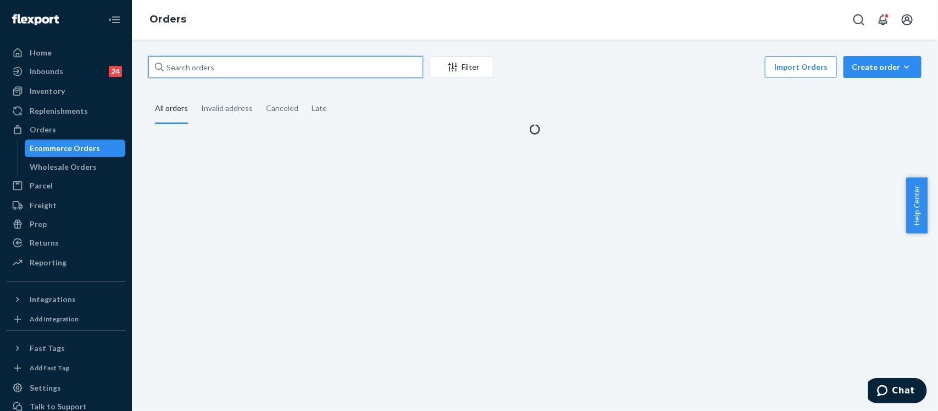
paste input "255328760"
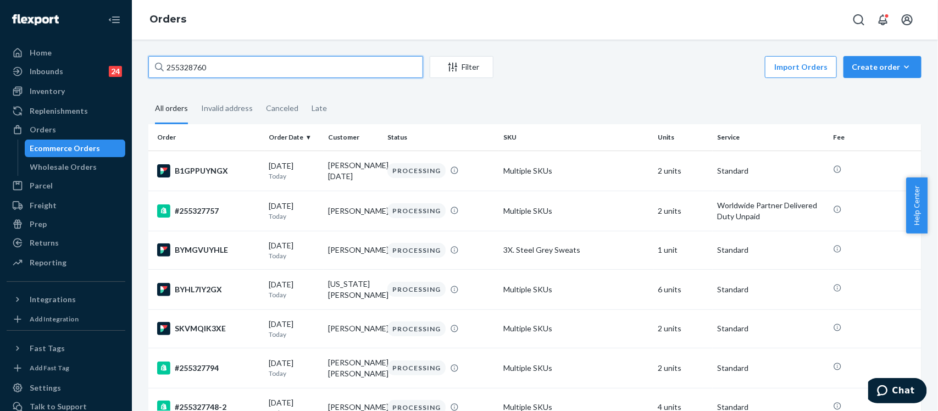
type input "255328760"
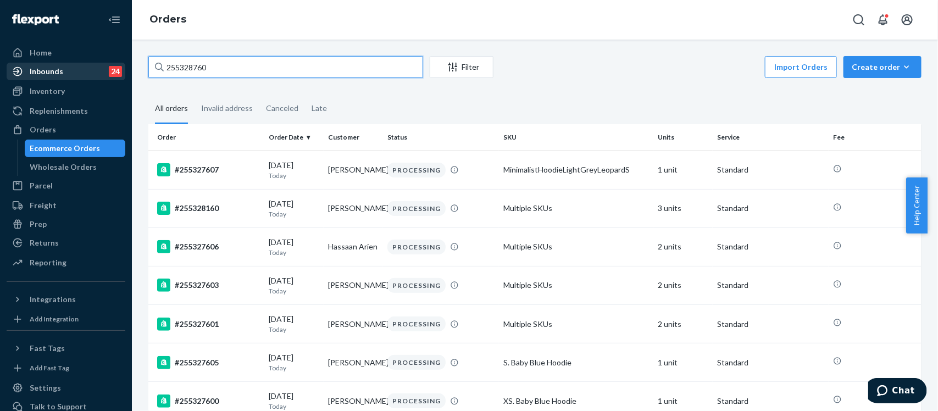
drag, startPoint x: 234, startPoint y: 62, endPoint x: 86, endPoint y: 64, distance: 147.3
click at [87, 69] on div "Home Inbounds 24 Shipping Plans Problems 24 Inventory Products Replenishments O…" at bounding box center [469, 205] width 938 height 411
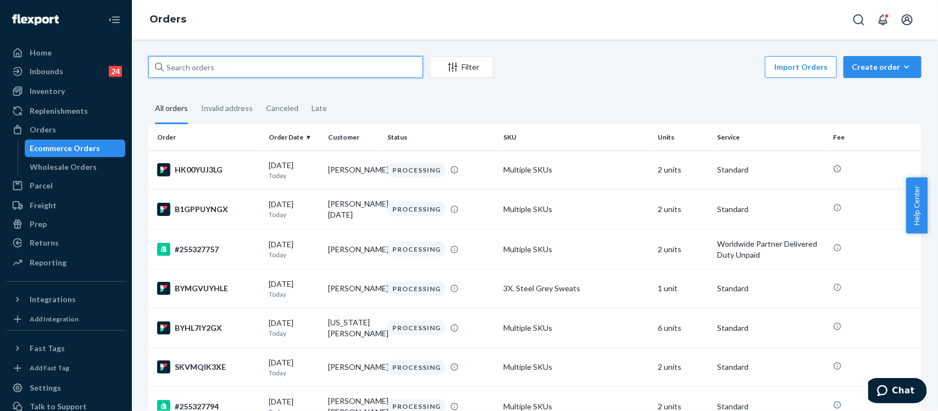
paste input "255241746"
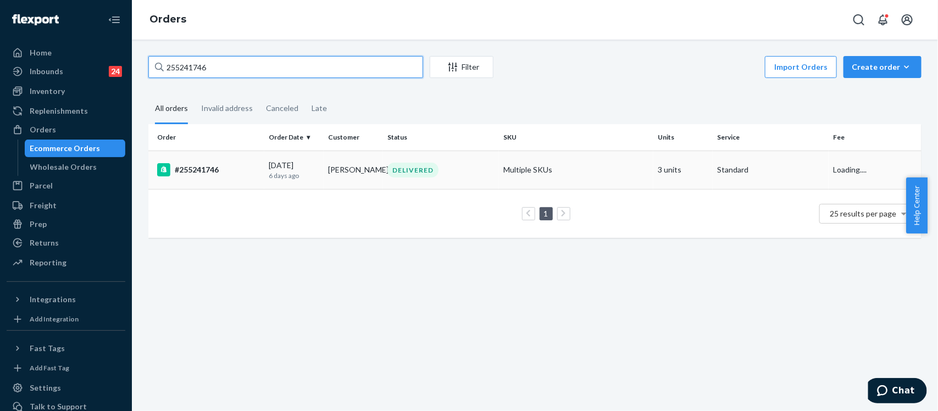
type input "255241746"
click at [197, 168] on div "#255241746" at bounding box center [208, 169] width 103 height 13
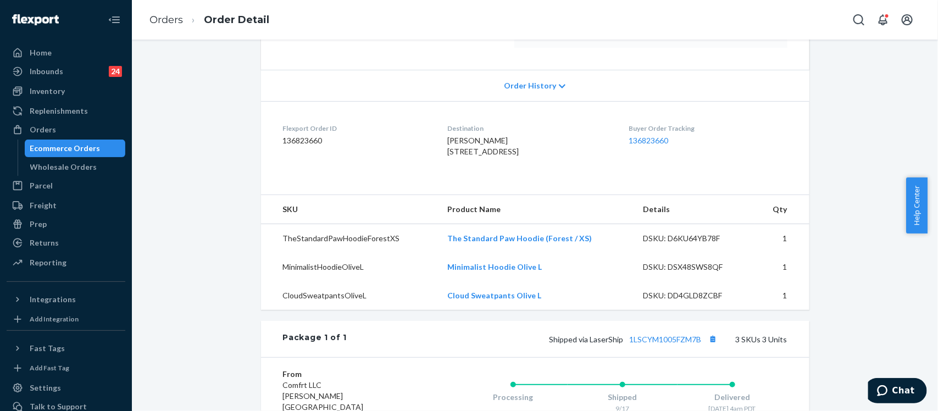
scroll to position [344, 0]
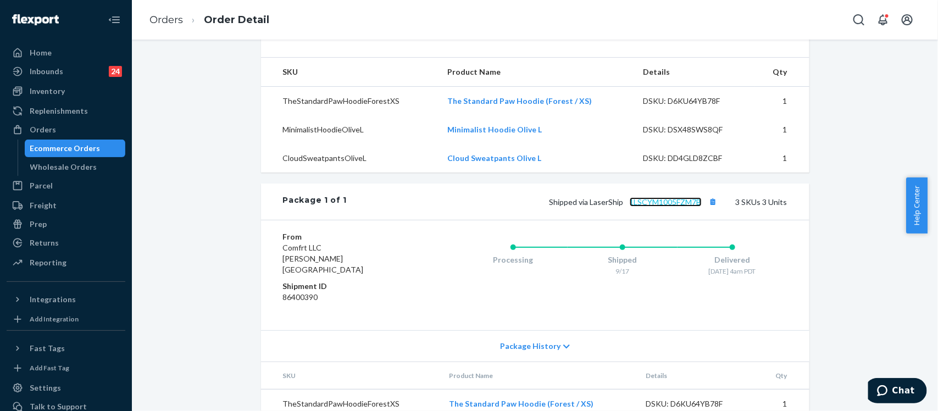
click at [675, 207] on link "1LSCYM1005FZM7B" at bounding box center [666, 201] width 72 height 9
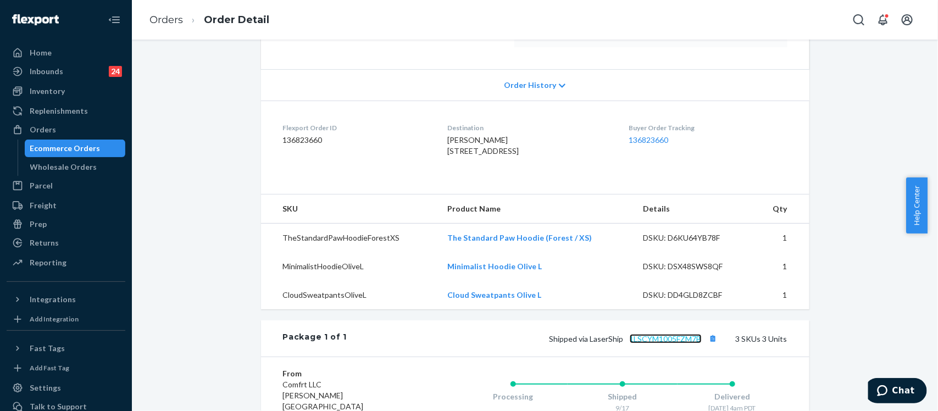
scroll to position [137, 0]
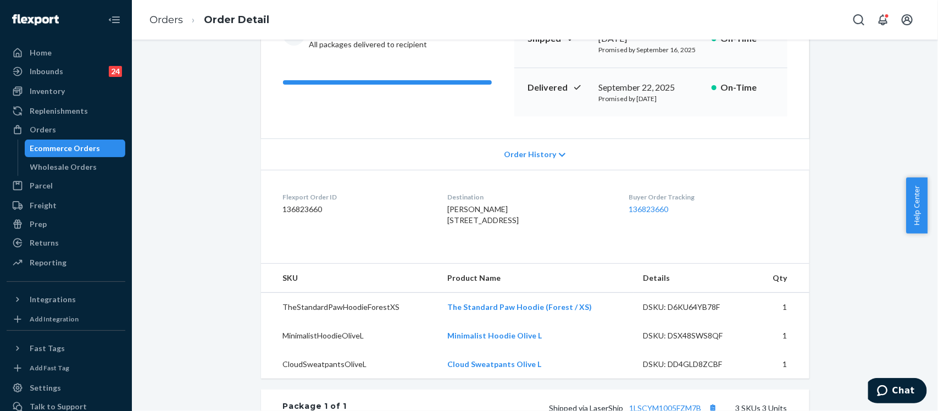
drag, startPoint x: 430, startPoint y: 224, endPoint x: 525, endPoint y: 229, distance: 95.3
click at [525, 229] on dl "Flexport Order ID 136823660 Destination [PERSON_NAME] [STREET_ADDRESS] US Buyer…" at bounding box center [535, 211] width 549 height 82
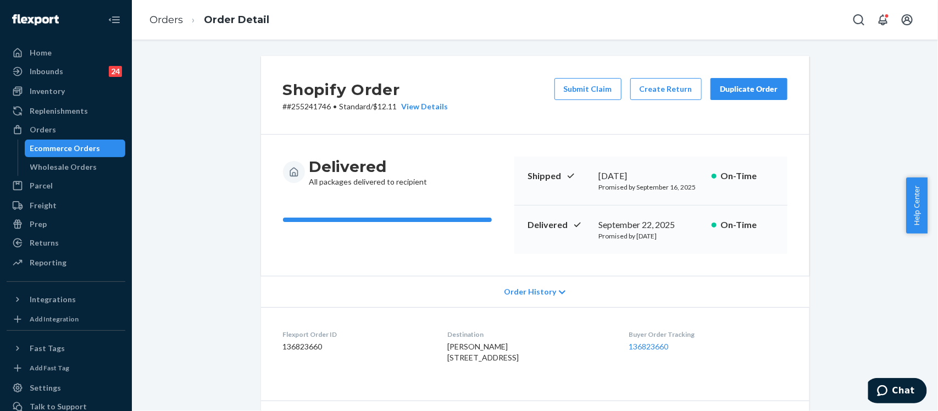
scroll to position [69, 0]
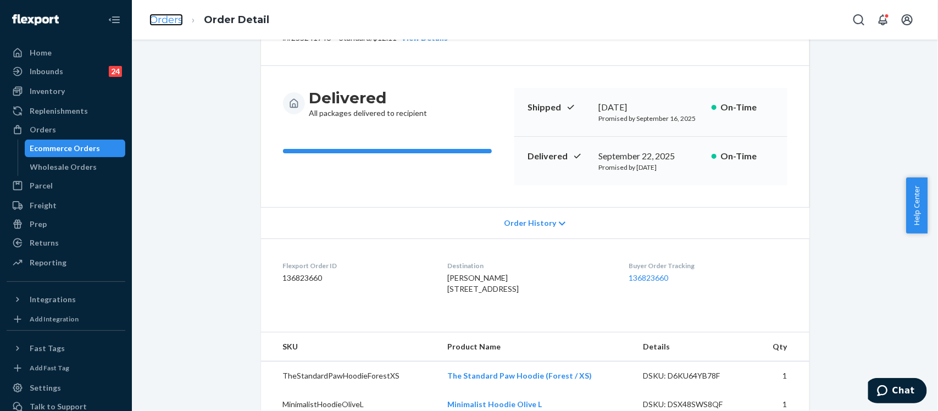
click at [177, 21] on link "Orders" at bounding box center [167, 20] width 34 height 12
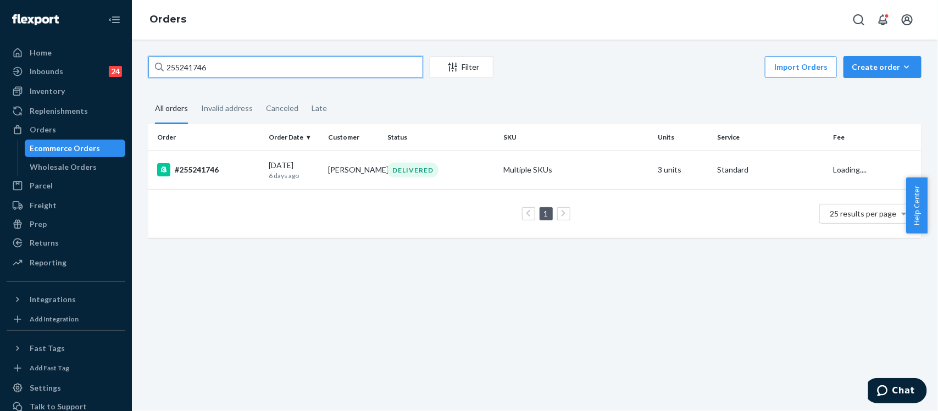
click at [255, 66] on input "255241746" at bounding box center [285, 67] width 275 height 22
drag, startPoint x: 255, startPoint y: 66, endPoint x: 145, endPoint y: 67, distance: 109.9
click at [145, 67] on div "255241746 Filter Import Orders Create order Ecommerce order Removal order All o…" at bounding box center [535, 152] width 790 height 193
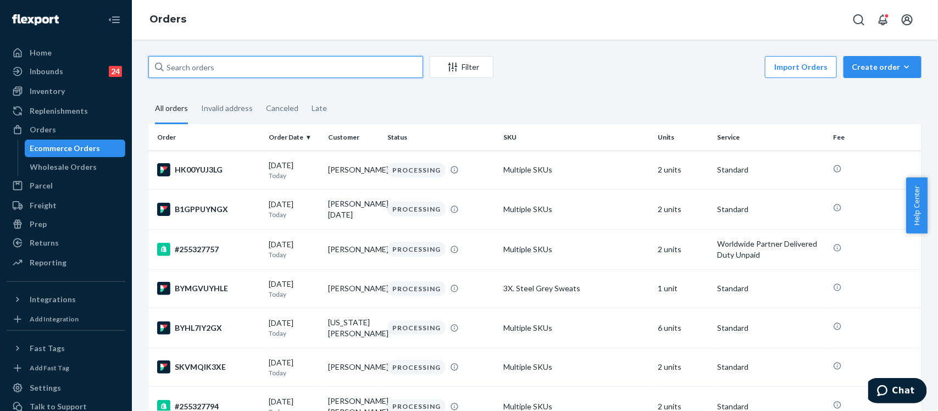
click at [227, 70] on input "text" at bounding box center [285, 67] width 275 height 22
paste input "253167537"
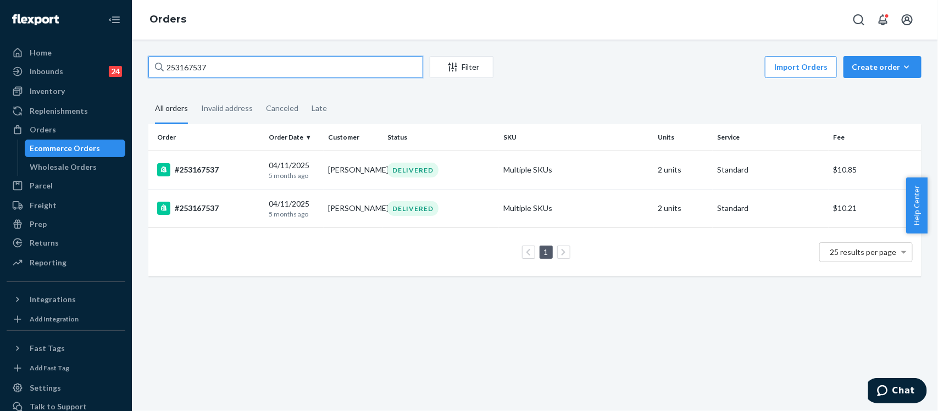
type input "253167537"
drag, startPoint x: 224, startPoint y: 67, endPoint x: 95, endPoint y: 67, distance: 129.2
click at [97, 67] on div "Home Inbounds 24 Shipping Plans Problems 24 Inventory Products Replenishments O…" at bounding box center [469, 205] width 938 height 411
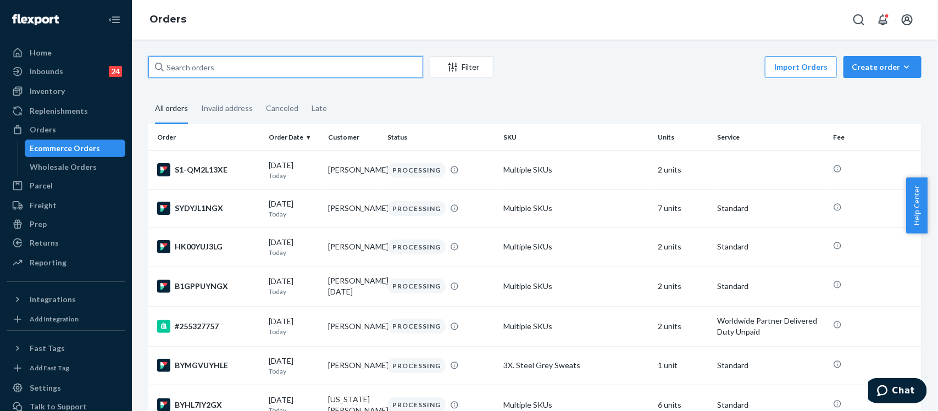
click at [215, 67] on input "text" at bounding box center [285, 67] width 275 height 22
paste input "255278351"
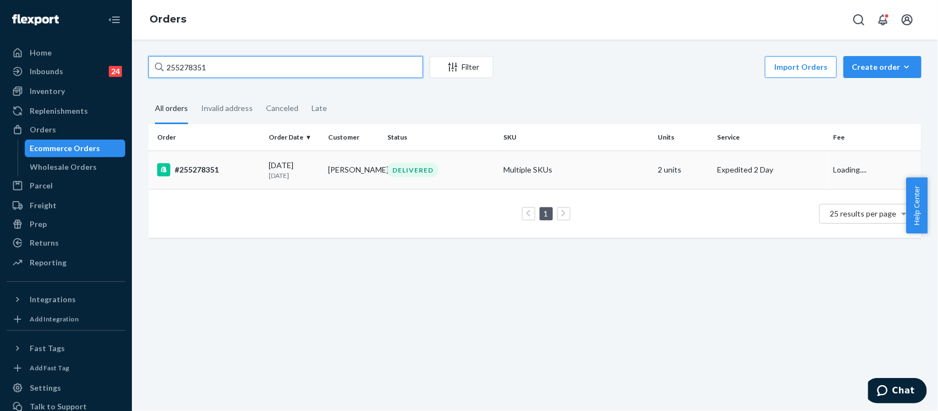
type input "255278351"
click at [197, 168] on div "#255278351" at bounding box center [208, 169] width 103 height 13
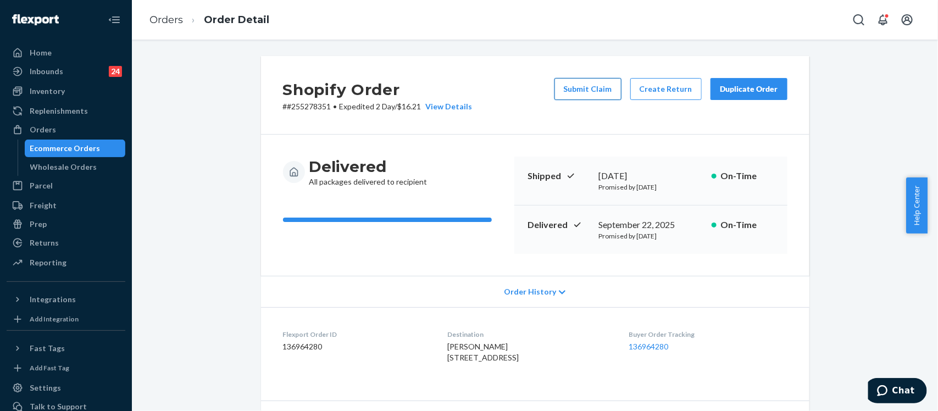
click at [584, 96] on button "Submit Claim" at bounding box center [588, 89] width 67 height 22
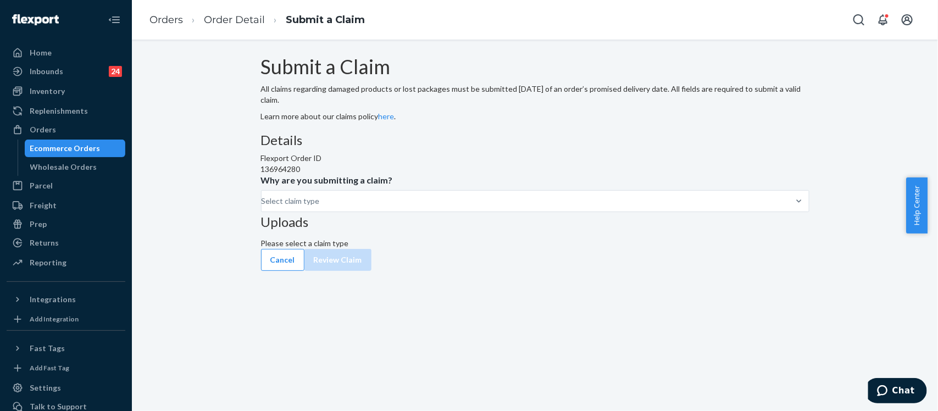
click at [432, 212] on div "Details Flexport Order ID 136964280 Why are you submitting a claim? Select clai…" at bounding box center [535, 172] width 549 height 79
click at [263, 208] on div "Select claim type" at bounding box center [262, 201] width 1 height 13
click at [263, 207] on input "Why are you submitting a claim? Select claim type" at bounding box center [262, 201] width 1 height 11
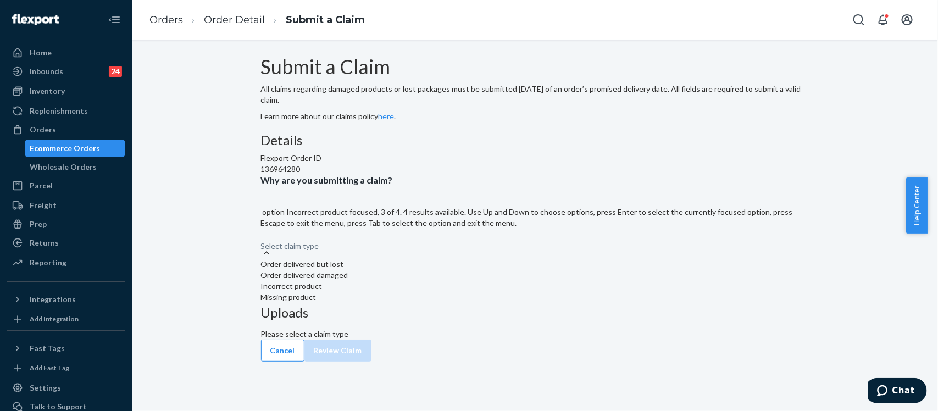
click at [426, 292] on div "Incorrect product" at bounding box center [535, 286] width 549 height 11
click at [262, 246] on input "Why are you submitting a claim? option Incorrect product focused, 3 of 4. 4 res…" at bounding box center [261, 240] width 1 height 11
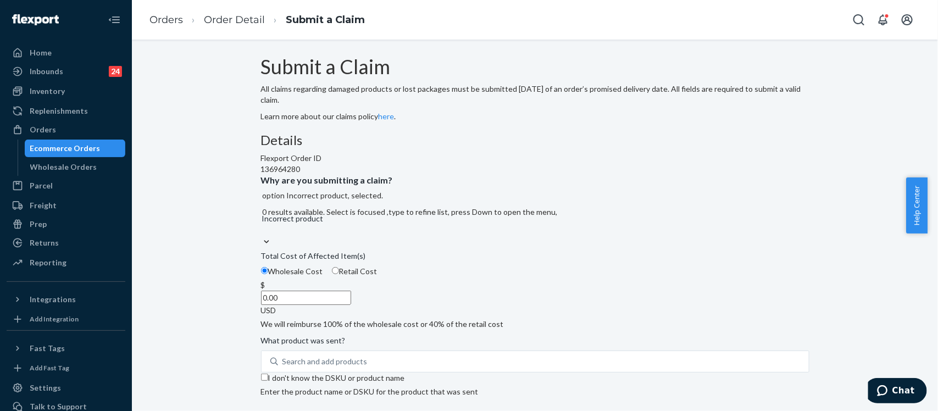
click at [351, 305] on input "0.00" at bounding box center [306, 298] width 90 height 14
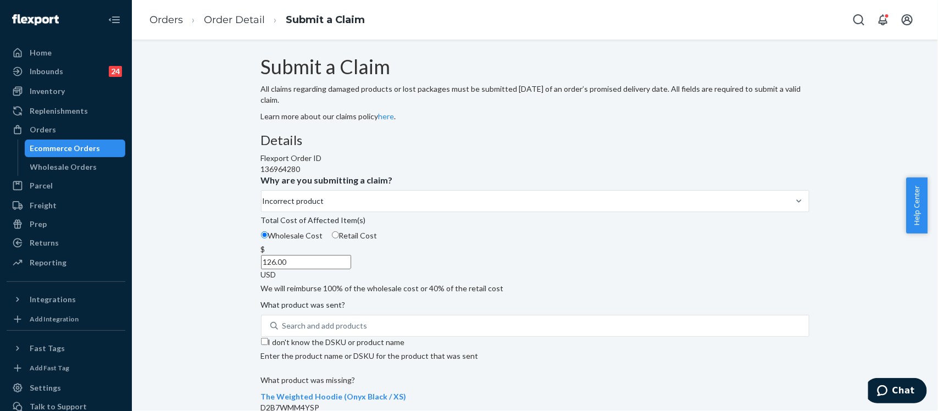
type input "126.00"
click at [798, 256] on div "Submit a Claim All claims regarding damaged products or lost packages must be s…" at bounding box center [535, 377] width 549 height 642
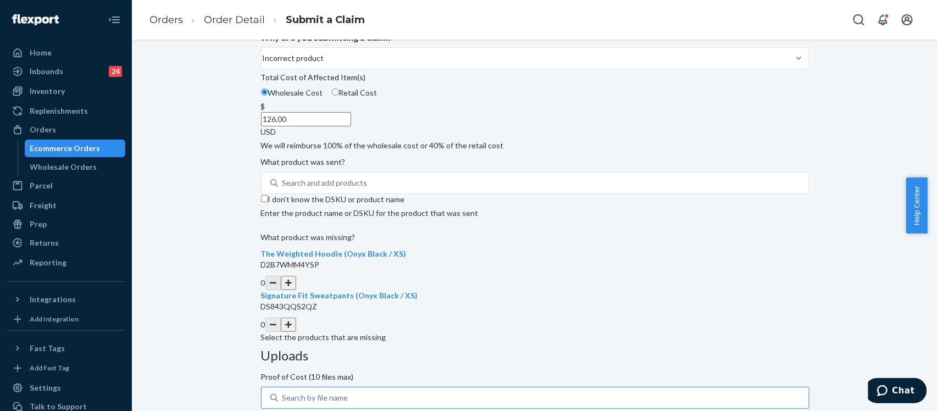
scroll to position [231, 0]
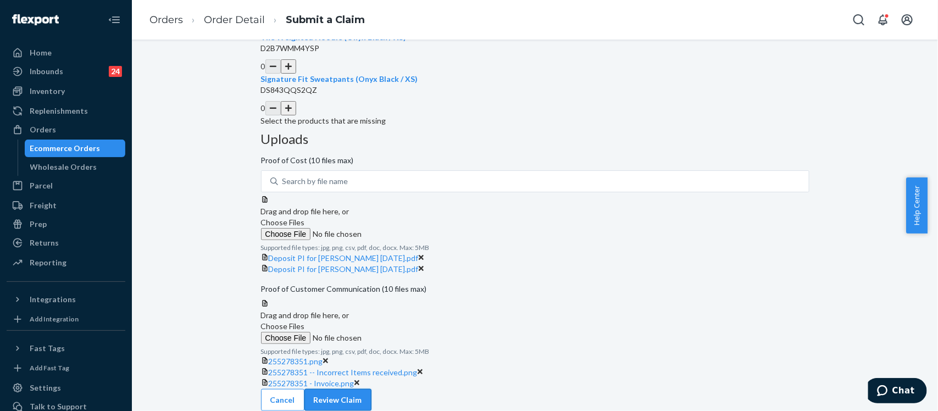
click at [372, 389] on button "Review Claim" at bounding box center [338, 400] width 67 height 22
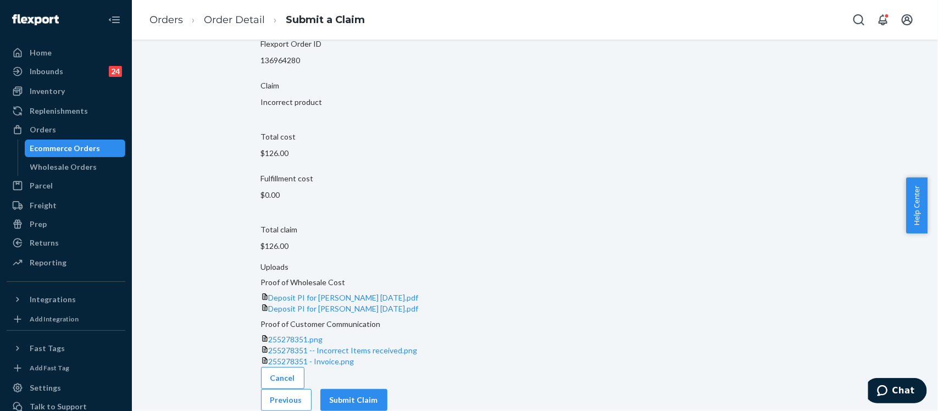
scroll to position [145, 0]
click at [388, 391] on button "Submit Claim" at bounding box center [353, 400] width 67 height 22
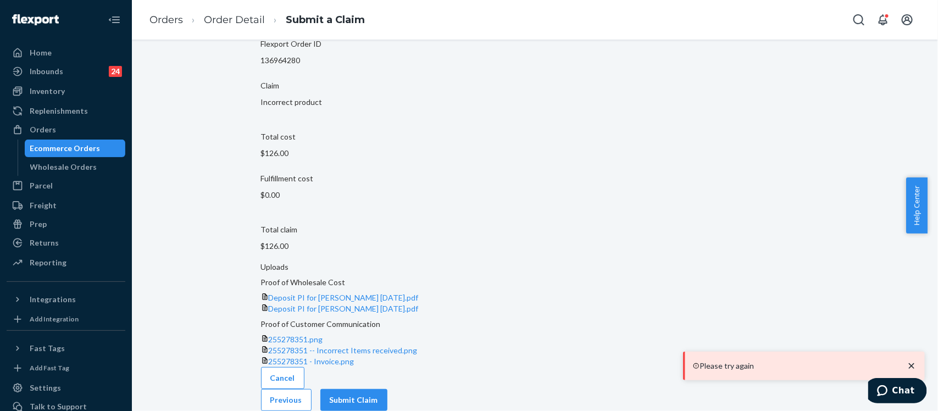
scroll to position [144, 0]
click at [312, 391] on button "Previous" at bounding box center [286, 400] width 51 height 22
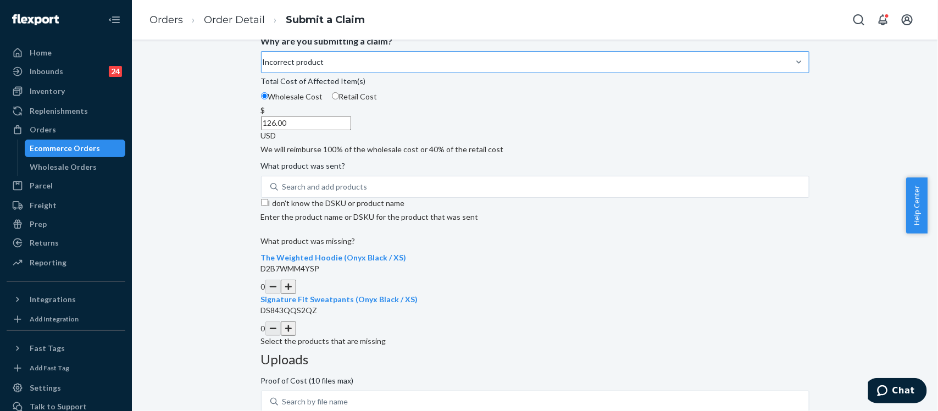
scroll to position [154, 0]
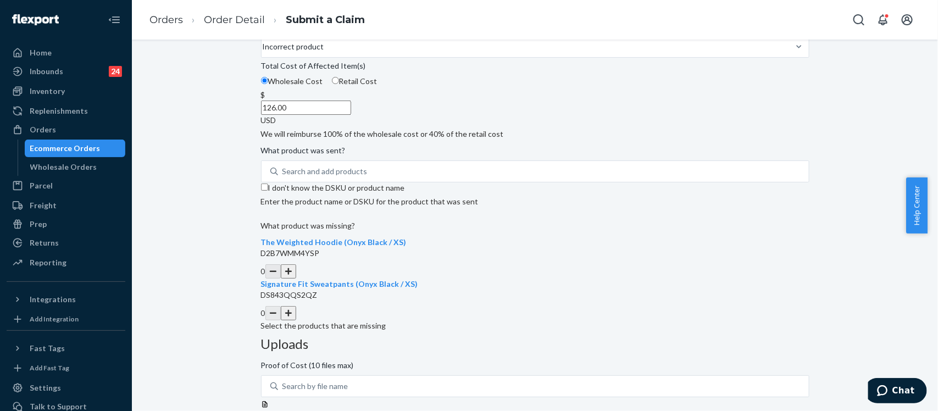
click at [268, 191] on input "I don't know the DSKU or product name" at bounding box center [264, 187] width 7 height 7
checkbox input "true"
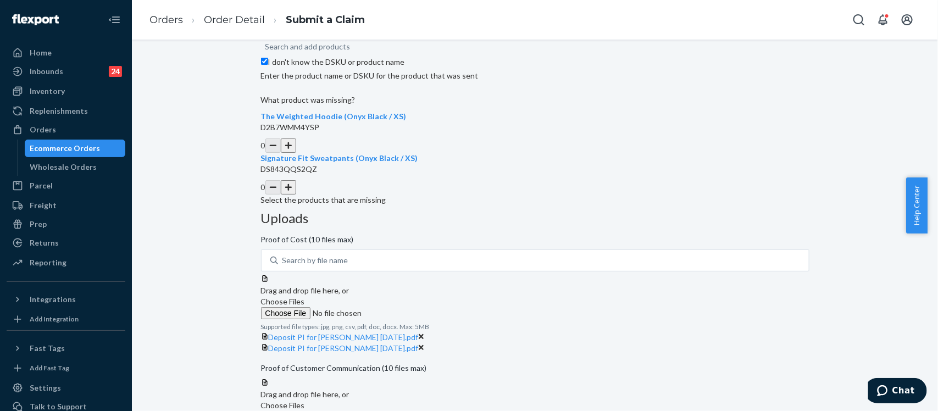
scroll to position [292, 0]
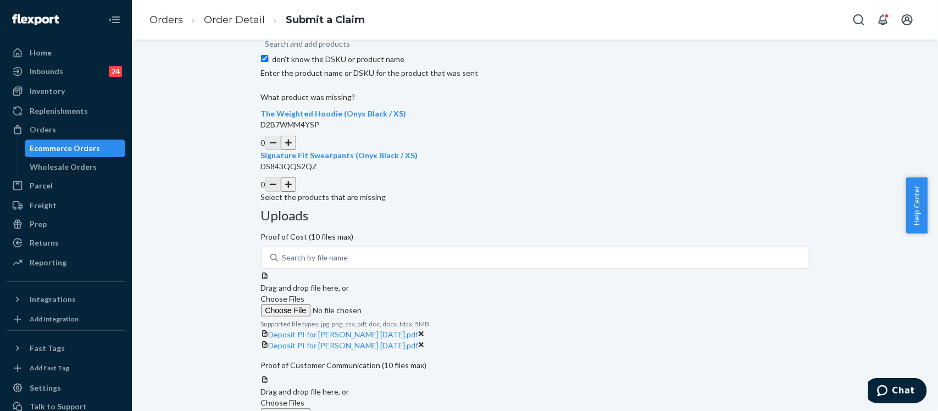
click at [296, 150] on button "button" at bounding box center [288, 143] width 15 height 14
click at [471, 192] on div "0" at bounding box center [535, 185] width 549 height 14
click at [296, 192] on button "button" at bounding box center [288, 185] width 15 height 14
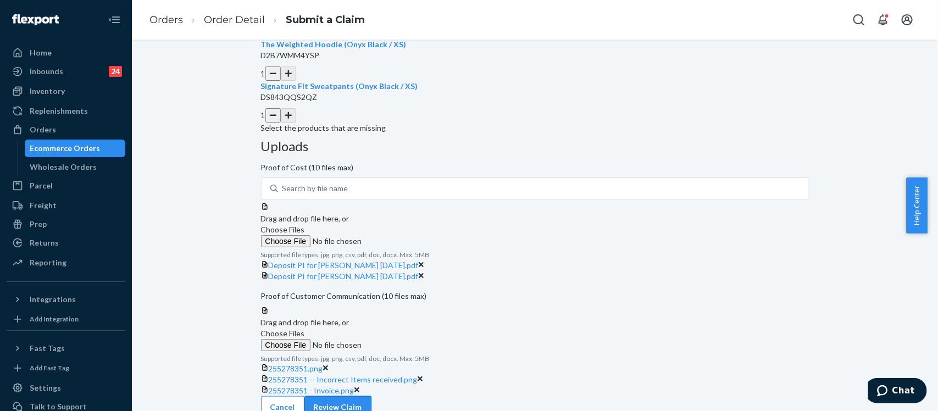
click at [372, 396] on button "Review Claim" at bounding box center [338, 407] width 67 height 22
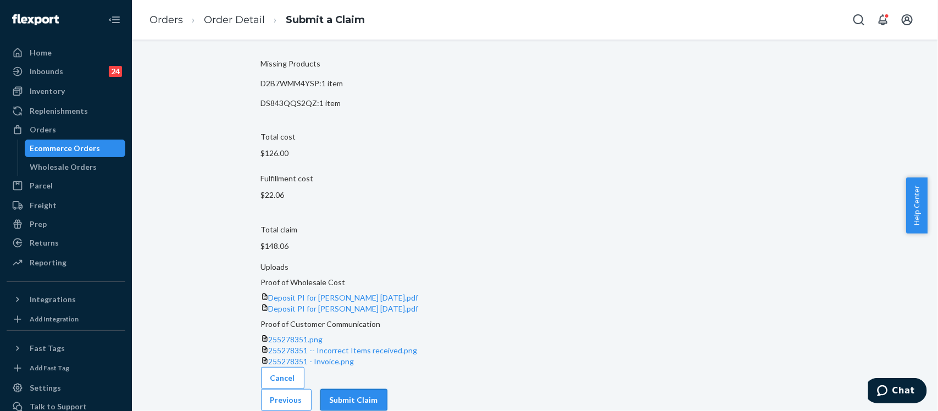
click at [388, 389] on button "Submit Claim" at bounding box center [353, 400] width 67 height 22
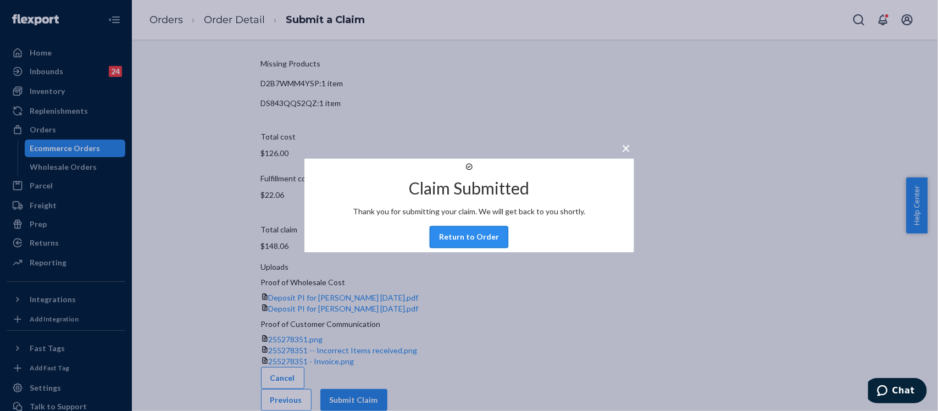
click at [500, 248] on button "Return to Order" at bounding box center [469, 237] width 79 height 22
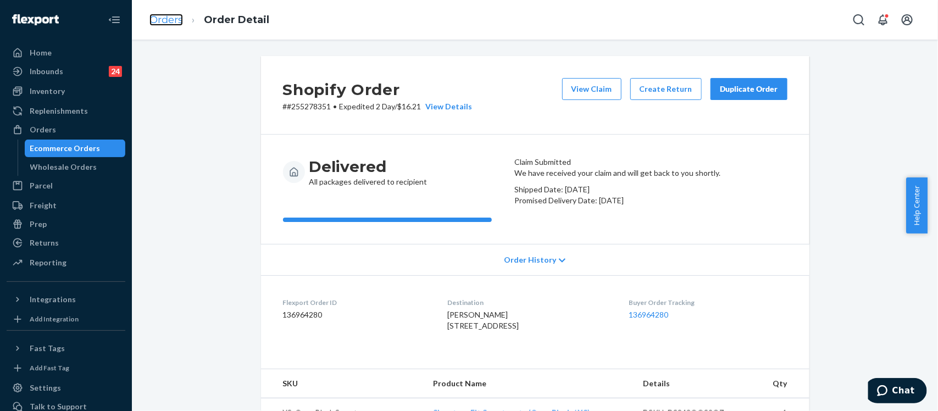
click at [168, 18] on link "Orders" at bounding box center [167, 20] width 34 height 12
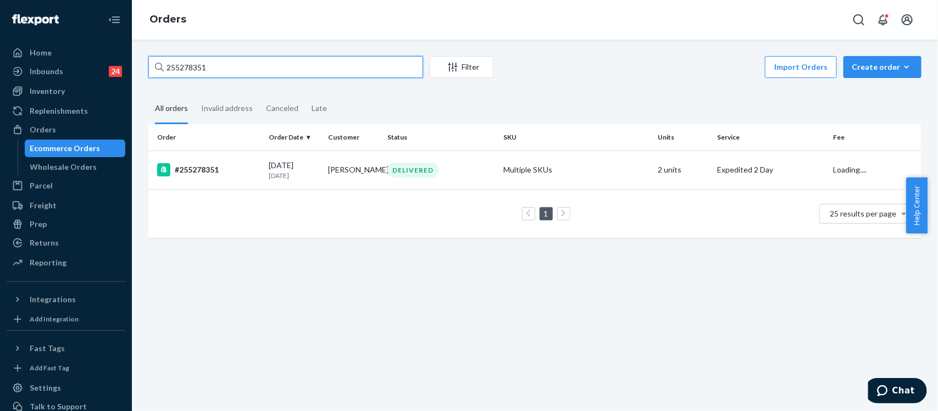
click at [288, 70] on input "255278351" at bounding box center [285, 67] width 275 height 22
drag, startPoint x: 288, startPoint y: 70, endPoint x: 73, endPoint y: 56, distance: 214.9
click at [75, 56] on div "Home Inbounds 24 Shipping Plans Problems 24 Inventory Products Replenishments O…" at bounding box center [469, 205] width 938 height 411
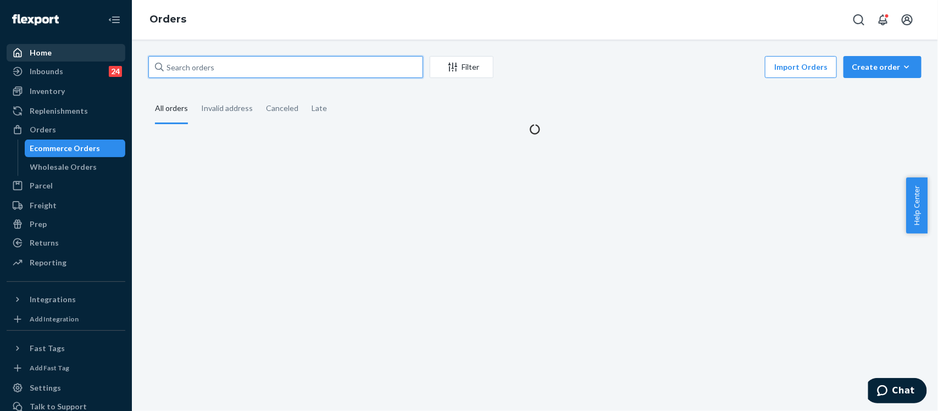
paste input "255184512"
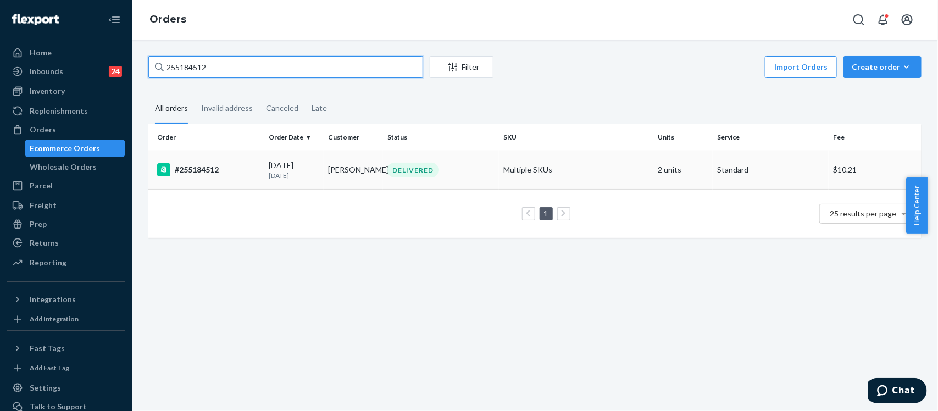
type input "255184512"
click at [204, 171] on div "#255184512" at bounding box center [208, 169] width 103 height 13
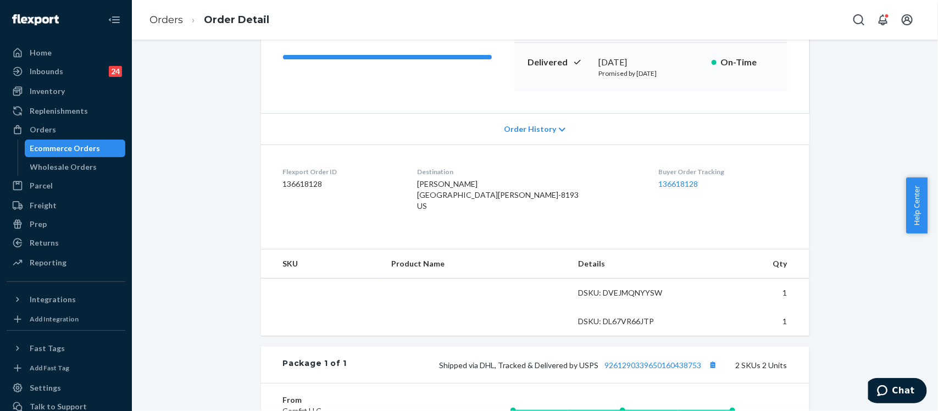
scroll to position [344, 0]
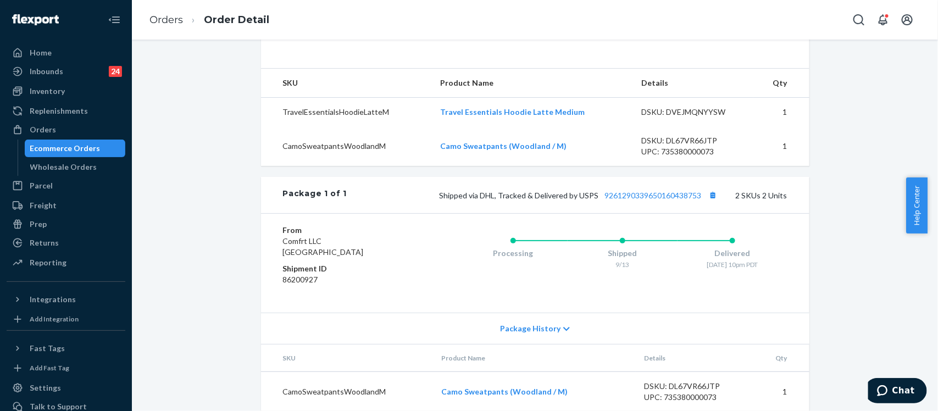
click at [658, 196] on div "Package 1 of 1 Shipped via DHL, Tracked & Delivered by USPS 9261290339650160438…" at bounding box center [535, 195] width 549 height 36
click at [649, 200] on link "9261290339650160438753" at bounding box center [653, 195] width 97 height 9
